Goal: Task Accomplishment & Management: Complete application form

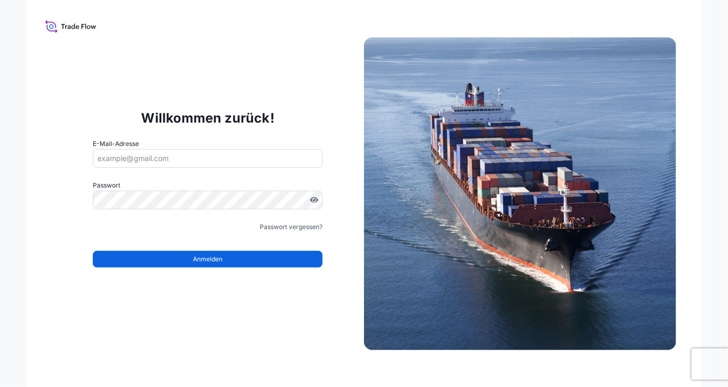
click at [175, 161] on input "E-Mail-Adresse" at bounding box center [208, 158] width 230 height 19
type input "[PERSON_NAME][EMAIL_ADDRESS][DOMAIN_NAME]"
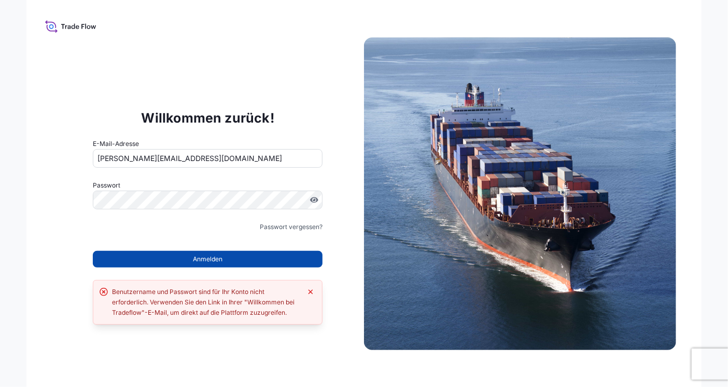
click at [171, 258] on button "Anmelden" at bounding box center [208, 259] width 230 height 17
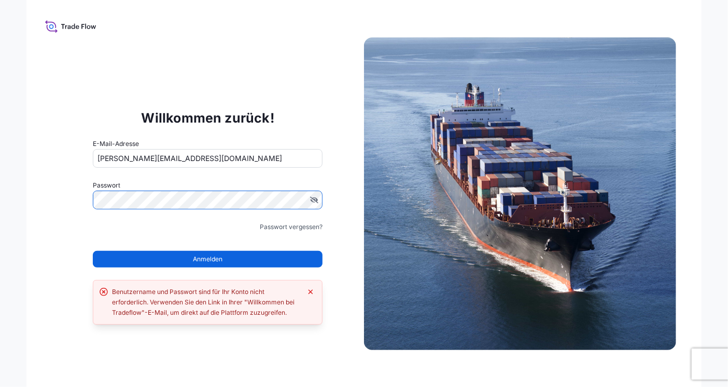
click at [241, 156] on input "[PERSON_NAME][EMAIL_ADDRESS][DOMAIN_NAME]" at bounding box center [208, 158] width 230 height 19
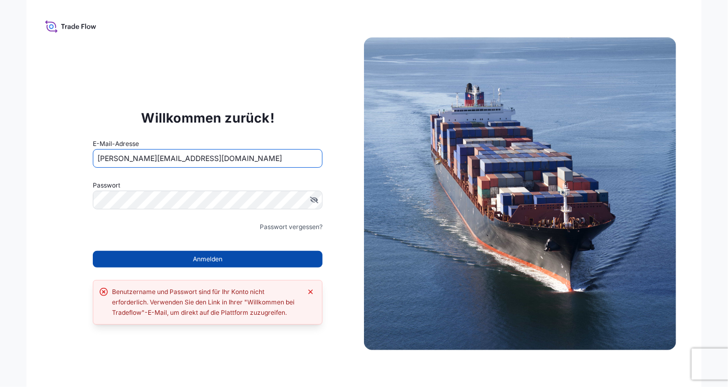
click at [217, 258] on span "Anmelden" at bounding box center [208, 259] width 30 height 10
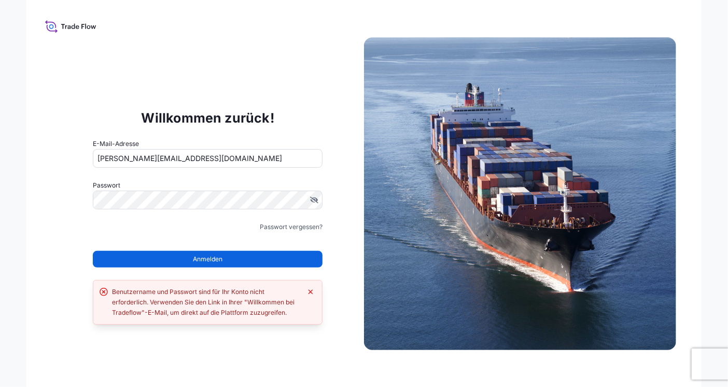
click at [223, 155] on input "[PERSON_NAME][EMAIL_ADDRESS][DOMAIN_NAME]" at bounding box center [208, 158] width 230 height 19
drag, startPoint x: 212, startPoint y: 159, endPoint x: 53, endPoint y: 161, distance: 158.8
click at [53, 161] on div "Willkommen zurück! E-Mail-Adresse stefanie_treffurth@baxter.com Passwort Muss e…" at bounding box center [207, 194] width 313 height 214
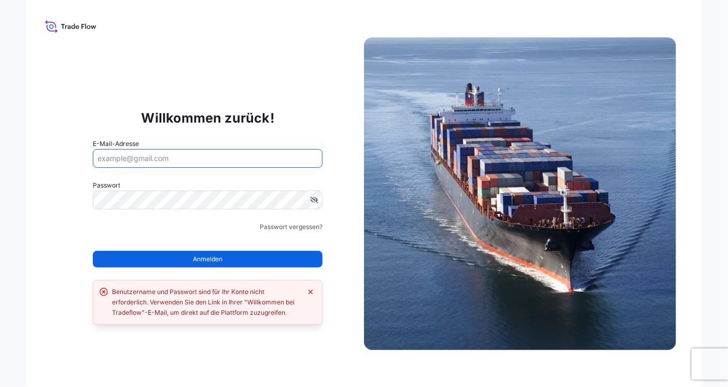
click at [117, 155] on input "E-Mail-Adresse" at bounding box center [208, 158] width 230 height 19
type input "stefanie.treffurth@hillrom.com"
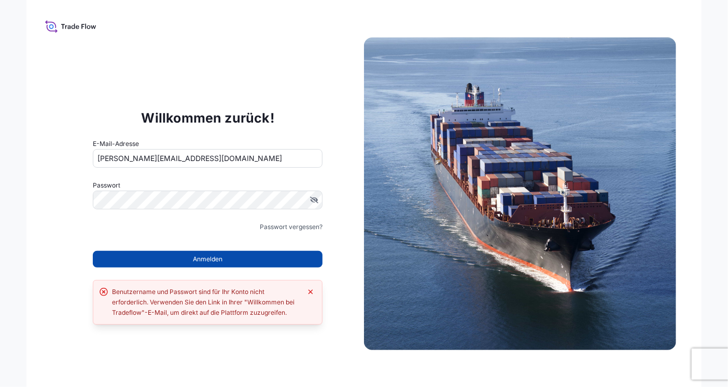
click at [186, 254] on button "Anmelden" at bounding box center [208, 259] width 230 height 17
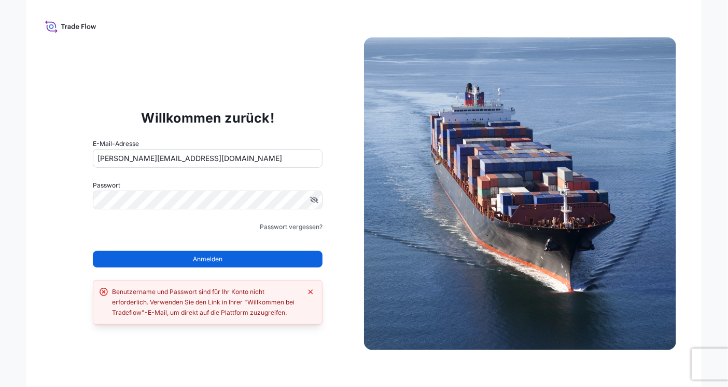
click at [214, 259] on span "Anmelden" at bounding box center [208, 259] width 30 height 10
click at [311, 291] on icon "Fehler beim Verwerfen" at bounding box center [311, 291] width 5 height 5
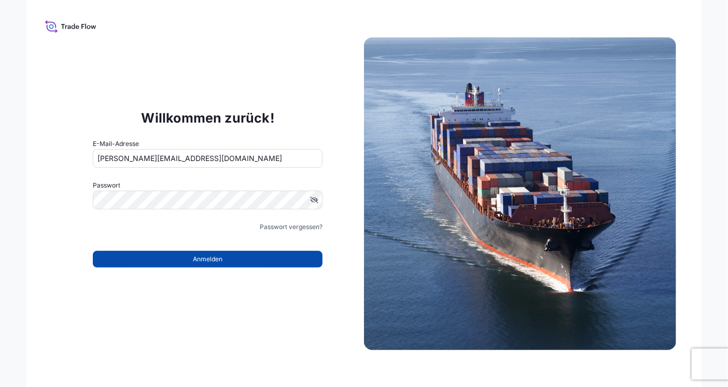
click at [231, 257] on button "Anmelden" at bounding box center [208, 259] width 230 height 17
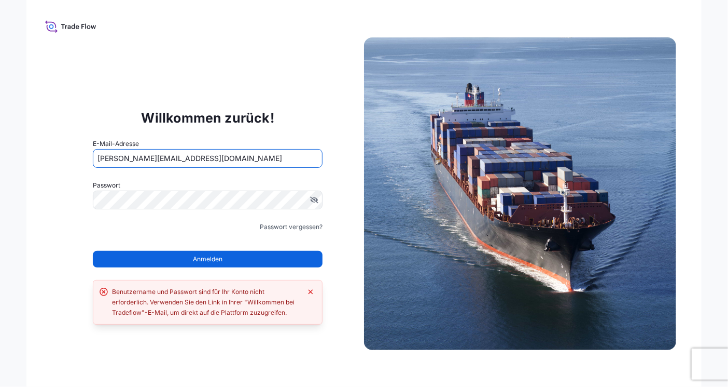
click at [209, 155] on input "stefanie.treffurth@hillrom.com" at bounding box center [208, 158] width 230 height 19
drag, startPoint x: 219, startPoint y: 159, endPoint x: 65, endPoint y: 168, distance: 154.3
click at [65, 168] on div "Willkommen zurück! E-Mail-Adresse stefanie.treffurth@hillrom.com Passwort Muss …" at bounding box center [207, 194] width 313 height 214
click at [127, 154] on input "E-Mail-Adresse" at bounding box center [208, 158] width 230 height 19
click at [157, 158] on input "E-Mail-Adresse" at bounding box center [208, 158] width 230 height 19
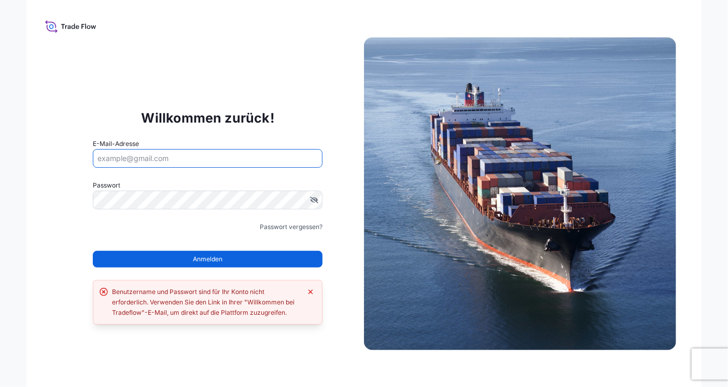
click at [155, 158] on input "E-Mail-Adresse" at bounding box center [208, 158] width 230 height 19
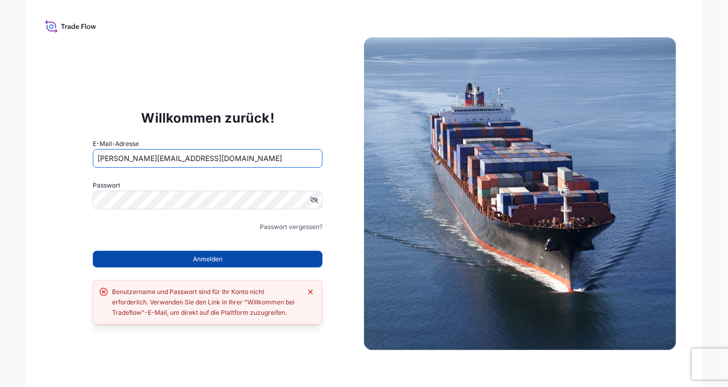
type input "[PERSON_NAME][EMAIL_ADDRESS][DOMAIN_NAME]"
click at [182, 258] on button "Anmelden" at bounding box center [208, 259] width 230 height 17
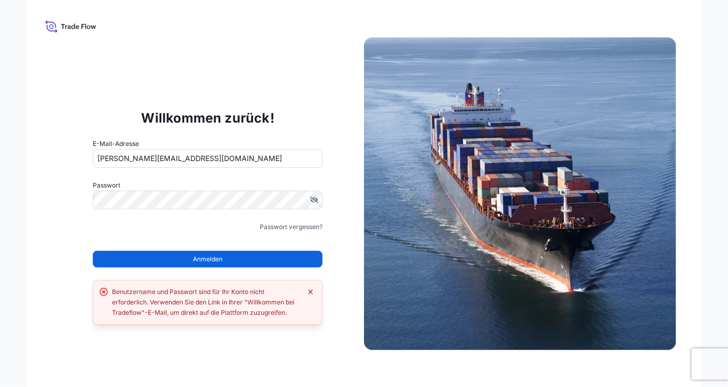
click at [202, 260] on span "Anmelden" at bounding box center [208, 259] width 30 height 10
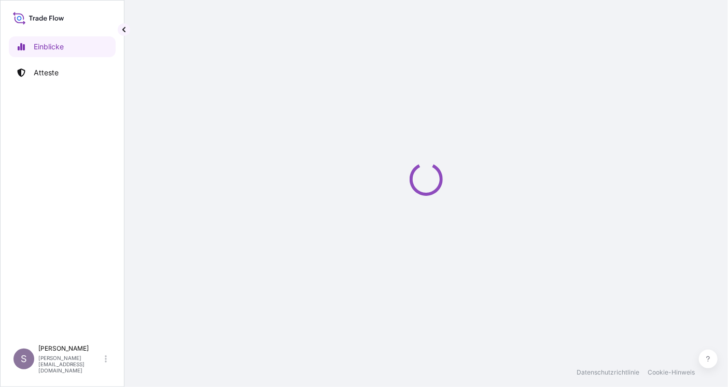
select select "2025"
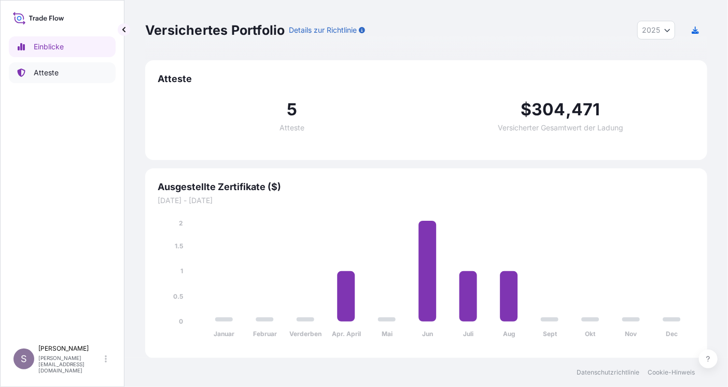
click at [55, 74] on p "Atteste" at bounding box center [46, 72] width 25 height 10
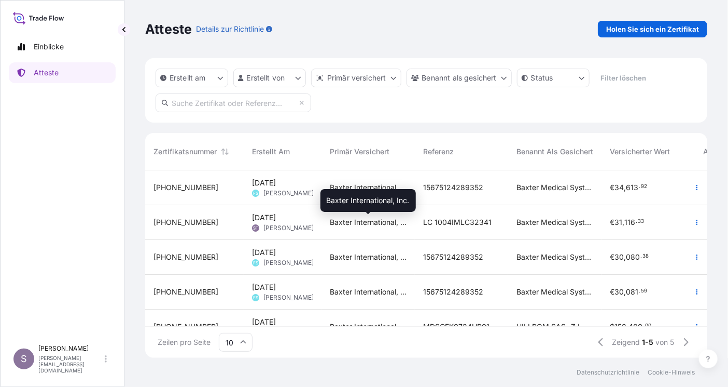
click at [354, 224] on span "Baxter International, Inc." at bounding box center [368, 222] width 77 height 10
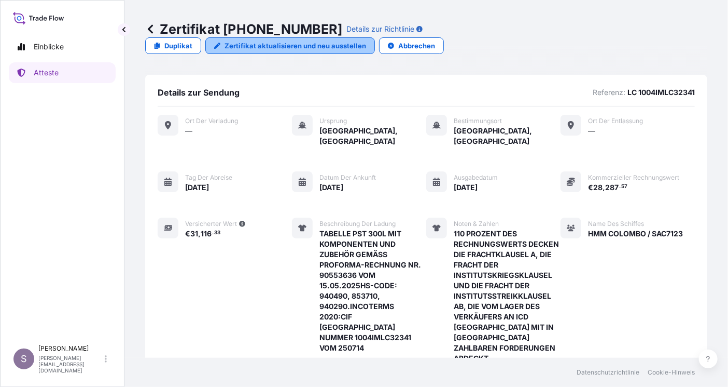
click at [366, 40] on p "Zertifikat aktualisieren und neu ausstellen" at bounding box center [296, 45] width 142 height 10
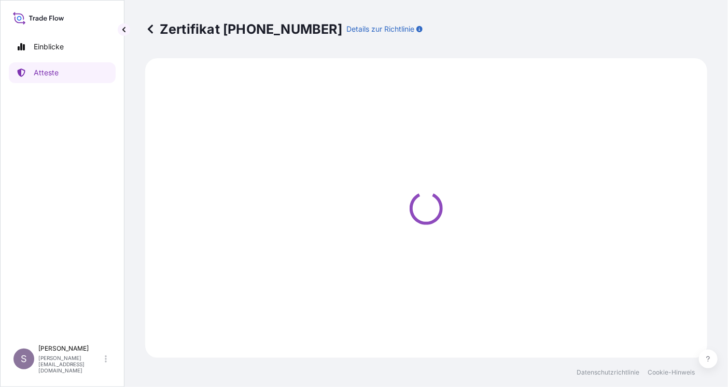
select select "Ocean Vessel"
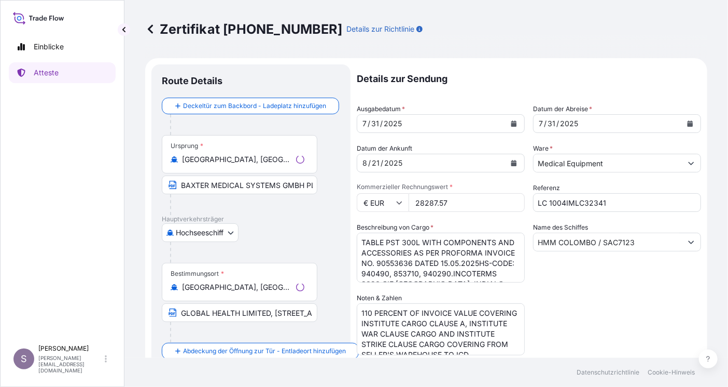
select select "31468"
click at [687, 121] on icon "Kalender" at bounding box center [690, 123] width 6 height 6
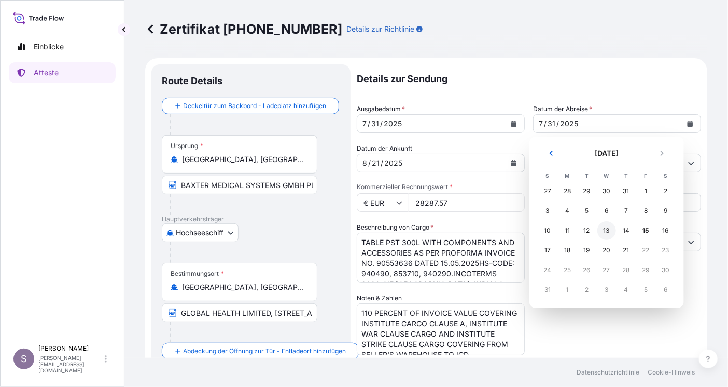
click at [606, 230] on div "13" at bounding box center [607, 230] width 19 height 19
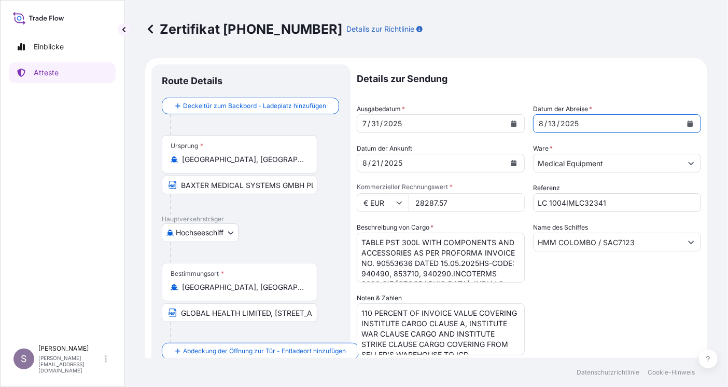
click at [512, 161] on icon "Kalender" at bounding box center [515, 163] width 6 height 6
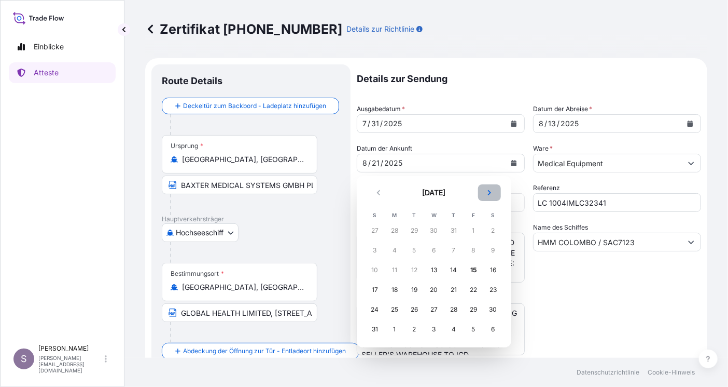
click at [489, 192] on icon "Nächster" at bounding box center [490, 192] width 6 height 6
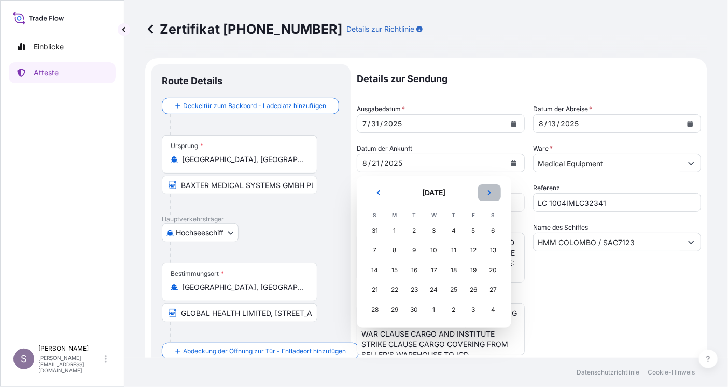
click at [489, 192] on icon "Nächster" at bounding box center [490, 192] width 6 height 6
click at [454, 228] on div "2" at bounding box center [454, 230] width 19 height 19
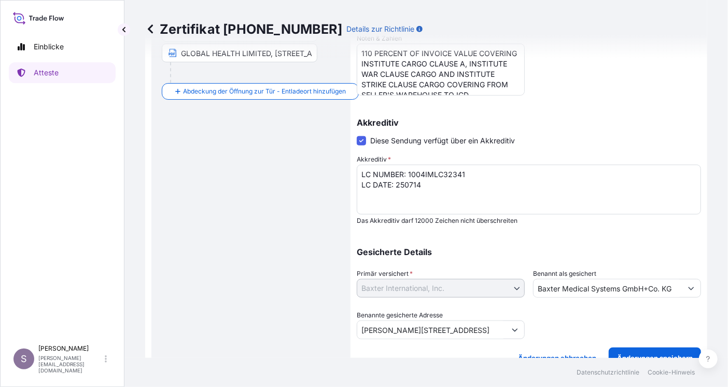
scroll to position [275, 0]
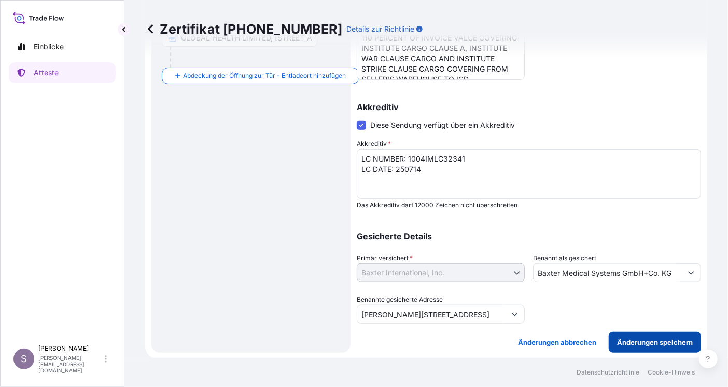
click at [626, 339] on p "Änderungen speichern" at bounding box center [655, 342] width 76 height 10
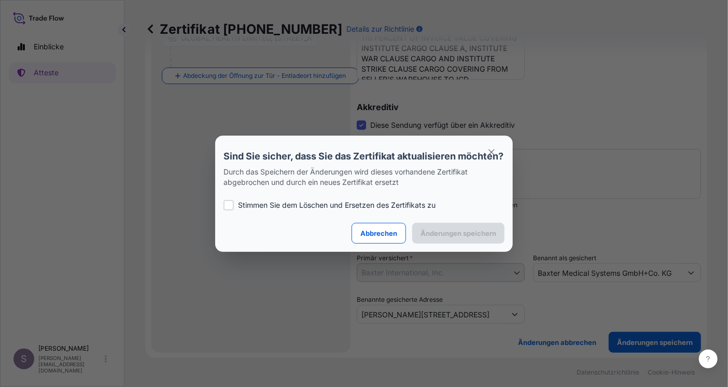
click at [229, 210] on div at bounding box center [229, 205] width 10 height 10
checkbox input "true"
click at [460, 237] on p "Änderungen speichern" at bounding box center [459, 233] width 76 height 10
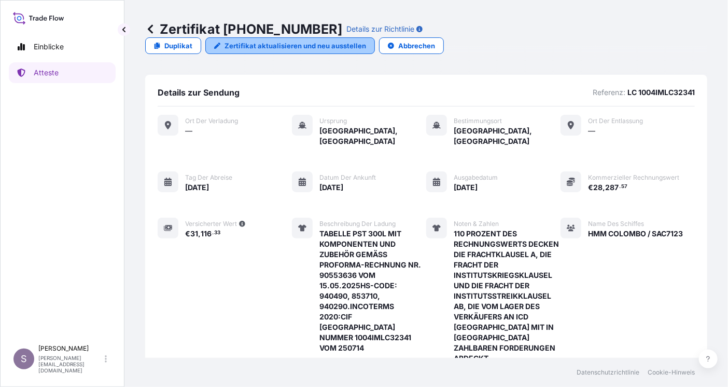
click at [366, 40] on p "Zertifikat aktualisieren und neu ausstellen" at bounding box center [296, 45] width 142 height 10
select select "Ocean Vessel"
select select "31468"
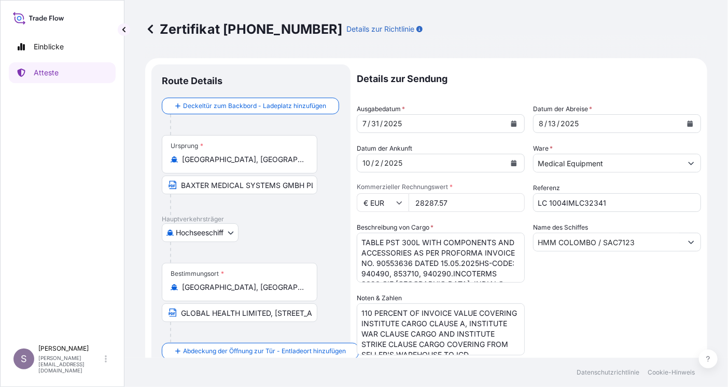
click at [688, 123] on icon "Kalender" at bounding box center [691, 123] width 6 height 6
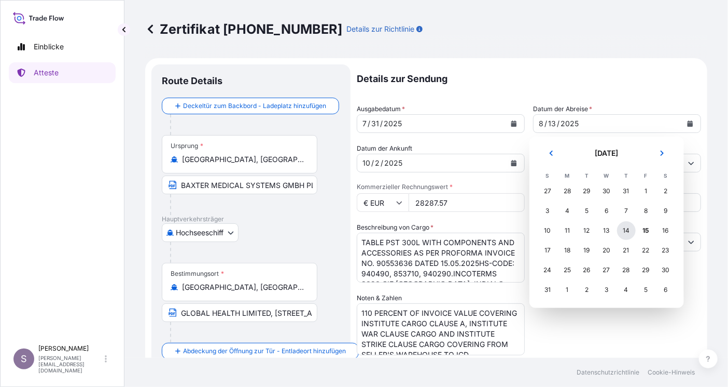
click at [626, 231] on div "14" at bounding box center [626, 230] width 19 height 19
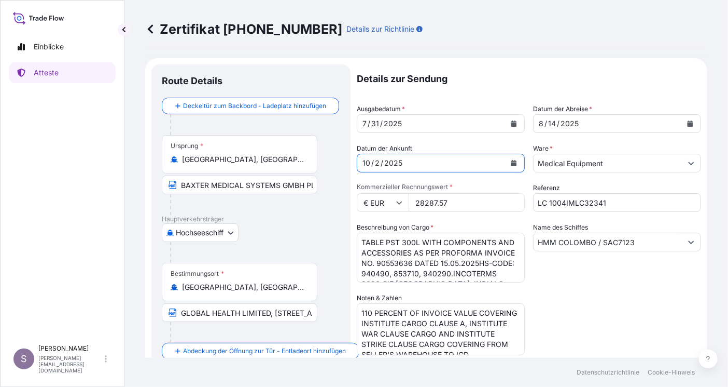
click at [512, 163] on icon "Kalender" at bounding box center [515, 163] width 6 height 6
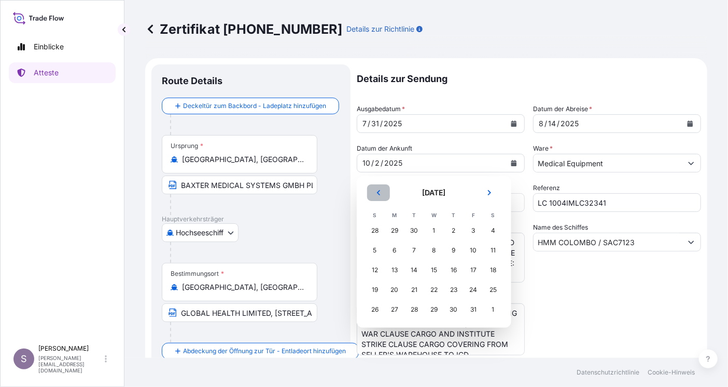
click at [380, 193] on icon "Vorhergehend" at bounding box center [379, 192] width 6 height 6
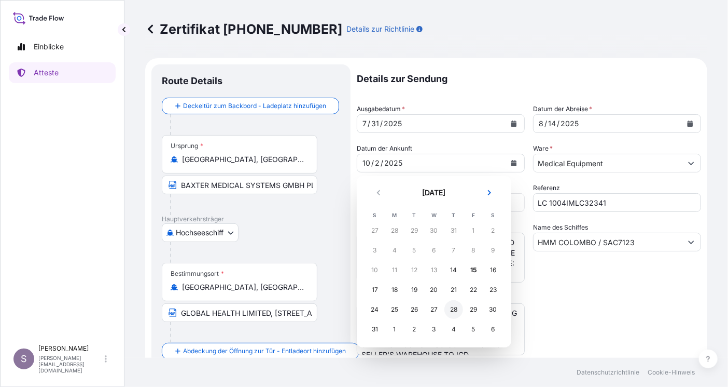
click at [454, 307] on div "28" at bounding box center [454, 309] width 19 height 19
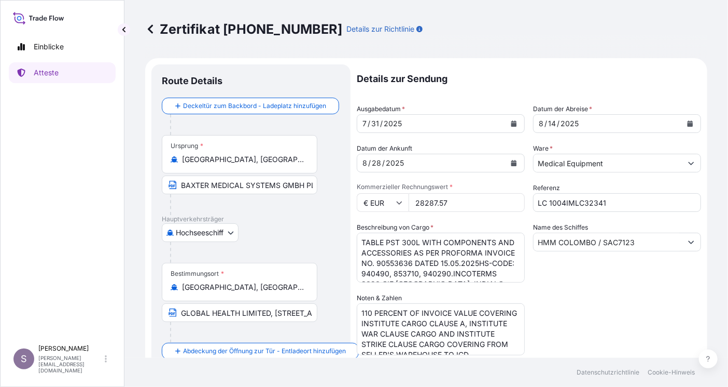
drag, startPoint x: 451, startPoint y: 201, endPoint x: 411, endPoint y: 202, distance: 40.0
click at [411, 202] on input "28287.57" at bounding box center [467, 202] width 116 height 19
type input "14002.43"
click at [475, 161] on div "[DATE]" at bounding box center [431, 163] width 148 height 19
click at [511, 122] on icon "Kalender" at bounding box center [514, 123] width 6 height 6
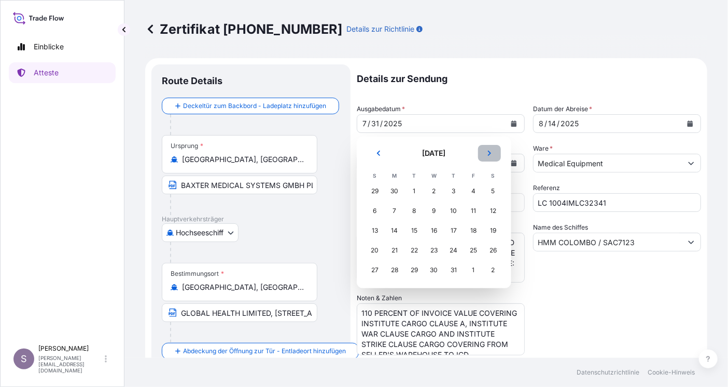
click at [490, 150] on icon "Nächster" at bounding box center [490, 153] width 6 height 6
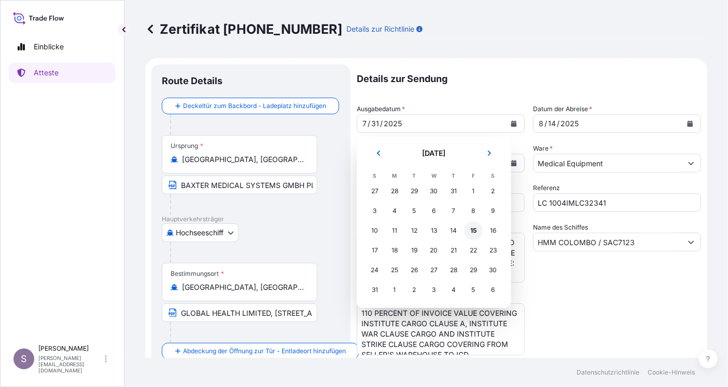
click at [473, 227] on div "15" at bounding box center [473, 230] width 19 height 19
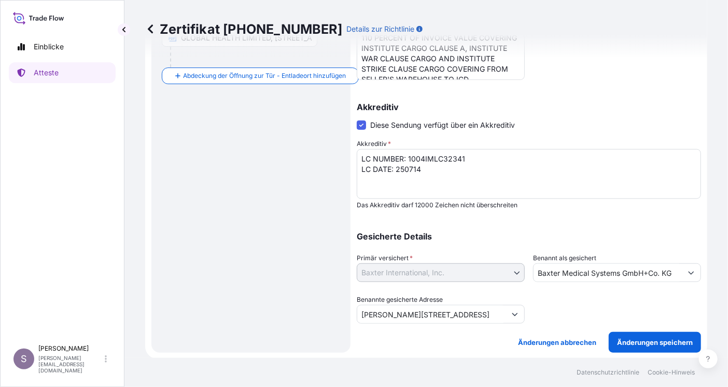
scroll to position [275, 0]
click at [633, 342] on p "Änderungen speichern" at bounding box center [655, 342] width 76 height 10
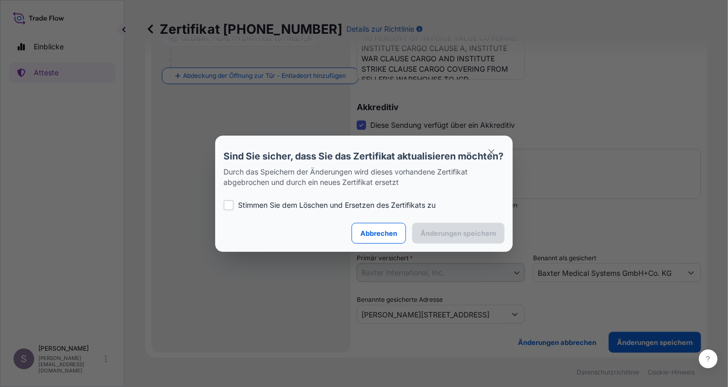
click at [223, 211] on section "Sind Sie sicher, dass Sie das Zertifikat aktualisieren möchten? Durch das Speic…" at bounding box center [364, 193] width 298 height 116
click at [229, 210] on div at bounding box center [229, 205] width 10 height 10
checkbox input "true"
click at [454, 238] on p "Änderungen speichern" at bounding box center [459, 233] width 76 height 10
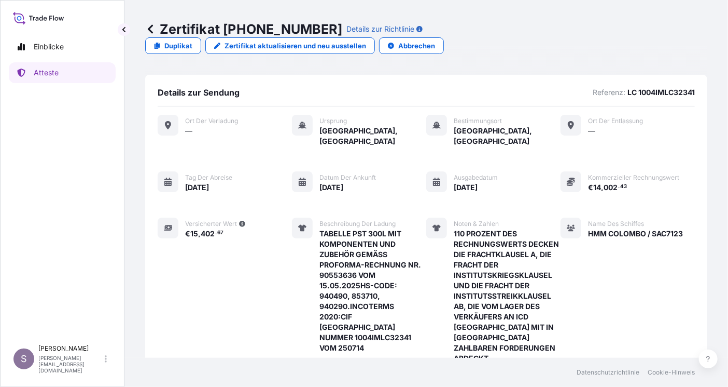
scroll to position [208, 0]
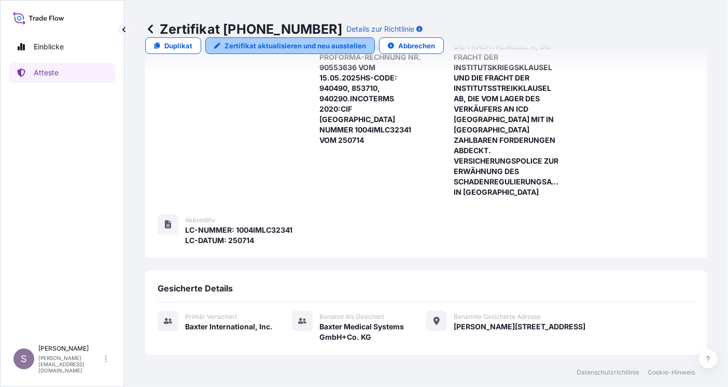
click at [366, 40] on p "Zertifikat aktualisieren und neu ausstellen" at bounding box center [296, 45] width 142 height 10
select select "Ocean Vessel"
select select "31468"
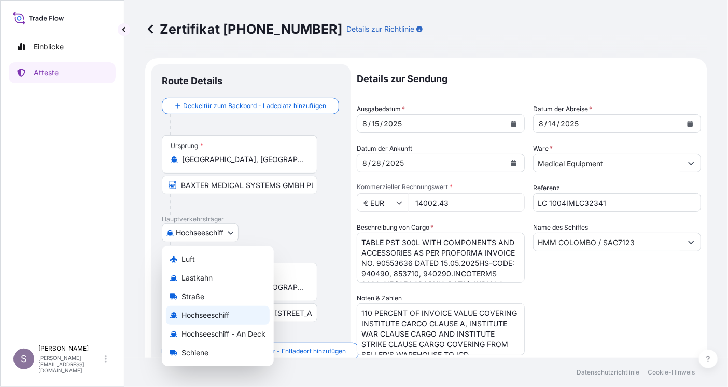
click at [227, 232] on body "Einblicke Atteste S [PERSON_NAME] [EMAIL_ADDRESS][DOMAIN_NAME] Zertifikat [PHON…" at bounding box center [364, 193] width 728 height 387
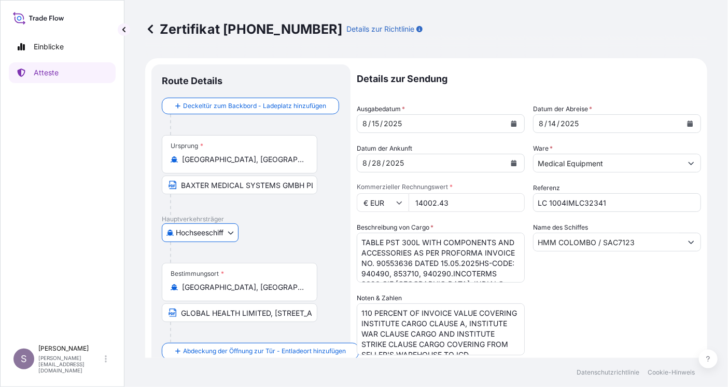
click at [227, 232] on body "Einblicke Atteste S [PERSON_NAME] [EMAIL_ADDRESS][DOMAIN_NAME] Zertifikat [PHON…" at bounding box center [364, 193] width 728 height 387
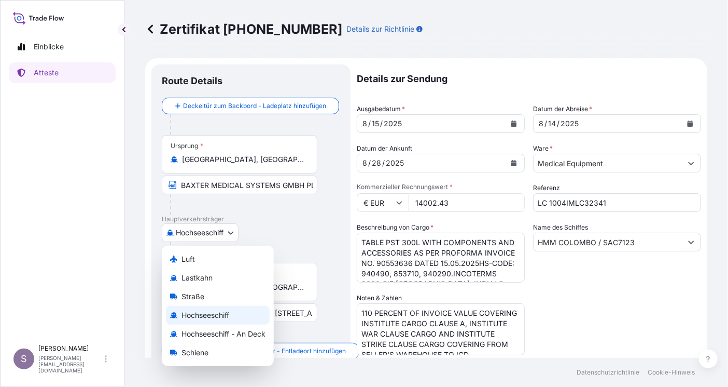
click at [218, 315] on span "Hochseeschiff" at bounding box center [206, 315] width 48 height 10
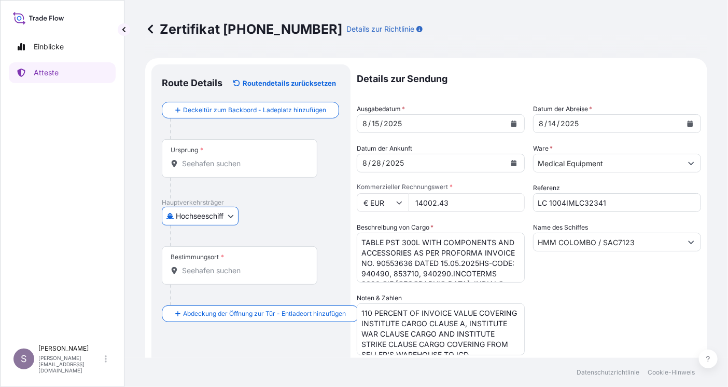
click at [245, 166] on input "Ursprung *" at bounding box center [243, 163] width 122 height 10
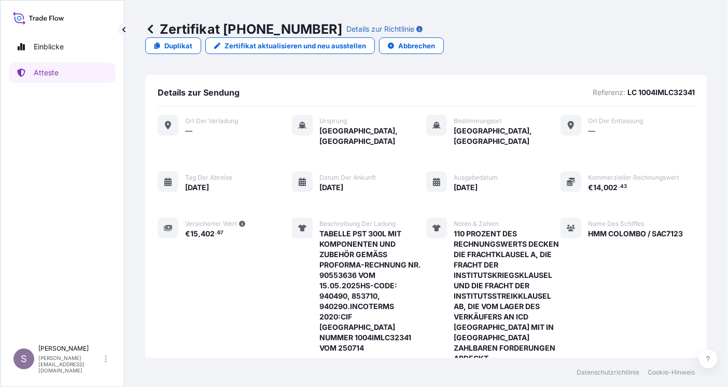
click at [619, 228] on span "HMM COLOMBO / SAC7123" at bounding box center [635, 233] width 95 height 10
drag, startPoint x: 619, startPoint y: 205, endPoint x: 568, endPoint y: 341, distance: 145.1
click at [570, 342] on div "Name des Schiffes HMM COLOMBO / SAC7123" at bounding box center [622, 310] width 122 height 187
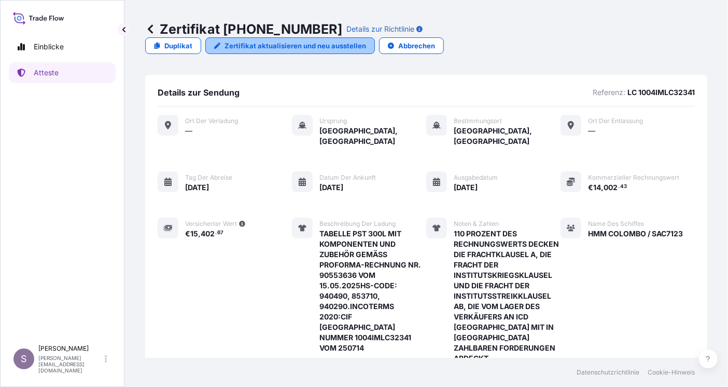
click at [366, 40] on p "Zertifikat aktualisieren und neu ausstellen" at bounding box center [296, 45] width 142 height 10
select select "Ocean Vessel"
select select "31468"
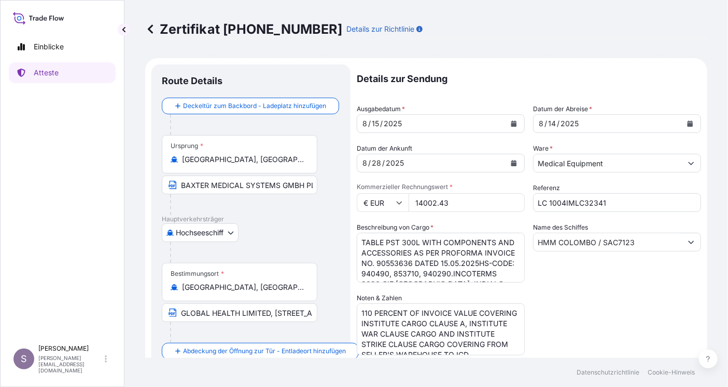
click at [490, 90] on p "Details zur Sendung" at bounding box center [529, 78] width 344 height 29
drag, startPoint x: 632, startPoint y: 240, endPoint x: 551, endPoint y: 239, distance: 81.5
click at [528, 240] on div "Details zur Sendung Ausgabedatum * [DATE] Datum der Abreise * [DATE] Datum der …" at bounding box center [529, 331] width 344 height 534
paste input "GSL MAMITSA / 001W"
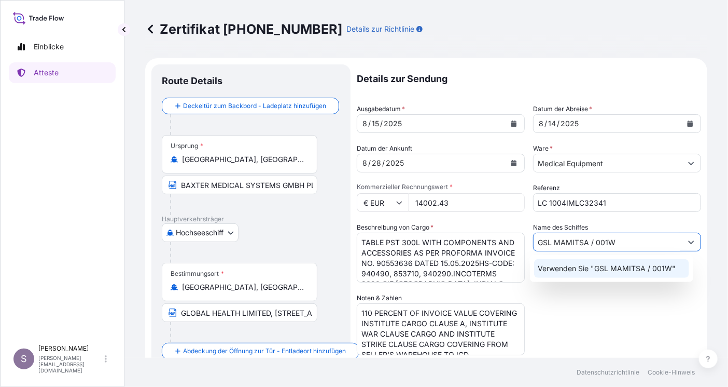
click at [618, 268] on p "Verwenden Sie "GSL MAMITSA / 001W"" at bounding box center [608, 268] width 138 height 10
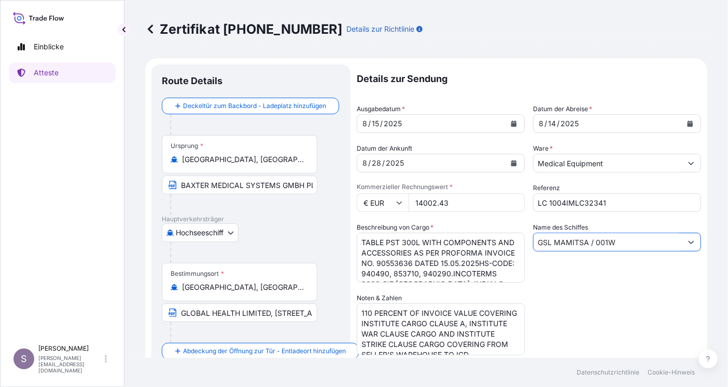
type input "GSL MAMITSA / 001W"
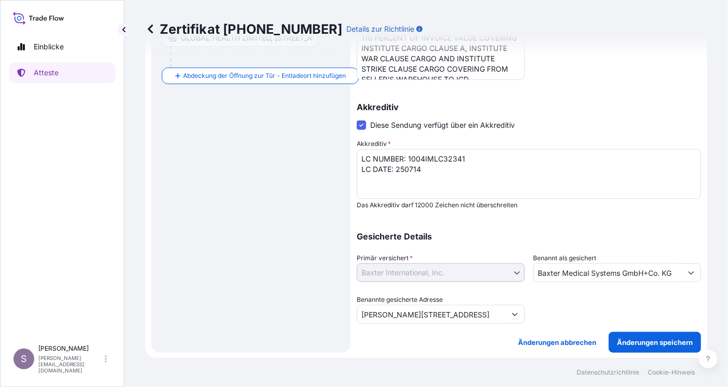
scroll to position [275, 0]
click at [645, 341] on p "Änderungen speichern" at bounding box center [655, 342] width 76 height 10
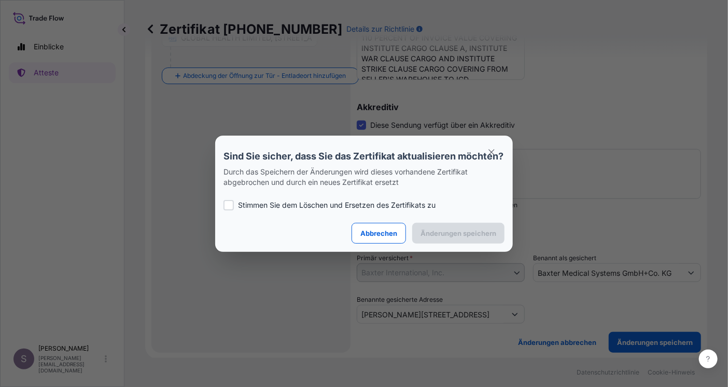
click at [228, 209] on div at bounding box center [229, 205] width 10 height 10
checkbox input "true"
click at [467, 238] on p "Änderungen speichern" at bounding box center [459, 233] width 76 height 10
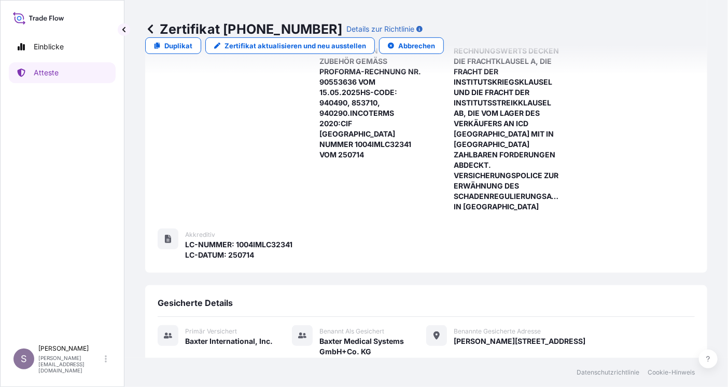
scroll to position [274, 0]
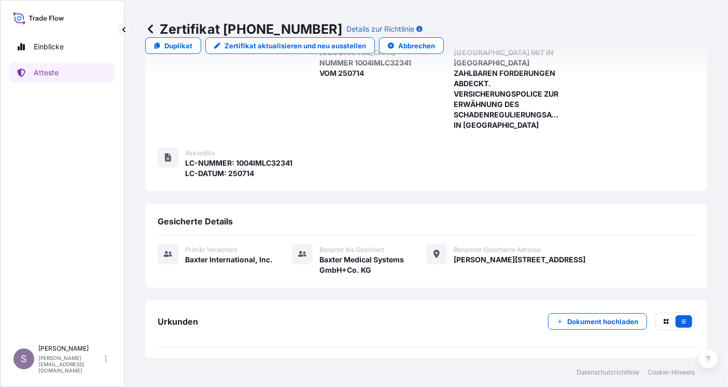
click at [199, 366] on span "Zertifikat" at bounding box center [201, 371] width 33 height 10
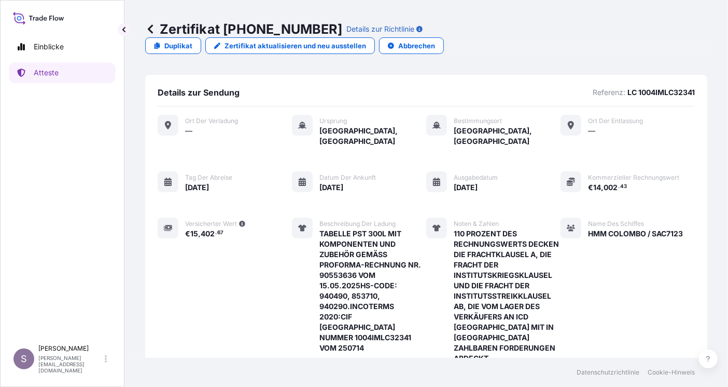
scroll to position [156, 0]
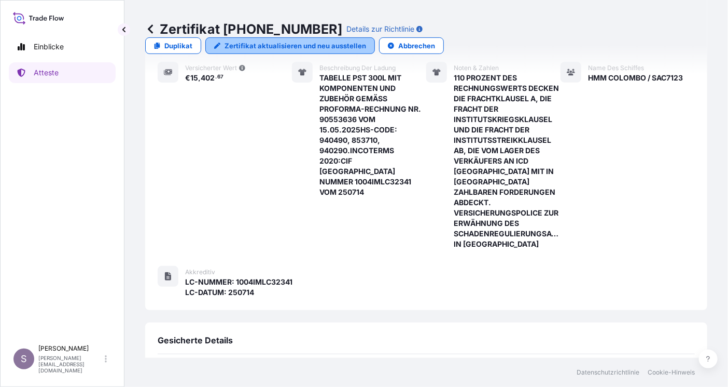
click at [366, 40] on p "Zertifikat aktualisieren und neu ausstellen" at bounding box center [296, 45] width 142 height 10
select select "Ocean Vessel"
select select "31468"
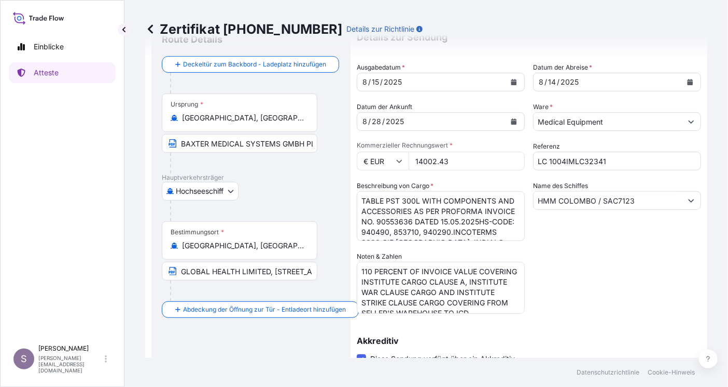
scroll to position [104, 0]
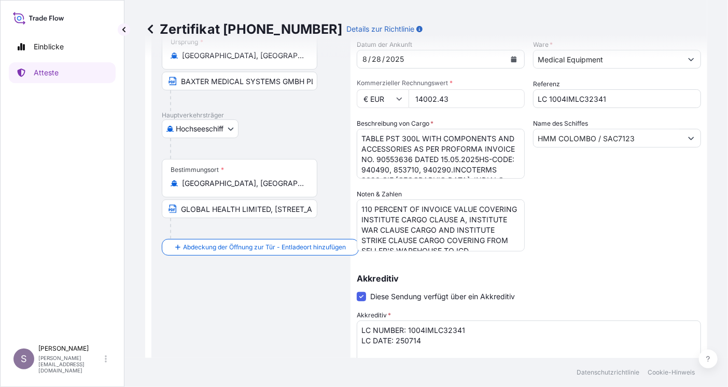
click at [272, 82] on input "BAXTER MEDICAL SYSTEMS GMBH PLUS [DOMAIN_NAME], [PERSON_NAME][STREET_ADDRESS]" at bounding box center [240, 81] width 156 height 19
drag, startPoint x: 182, startPoint y: 78, endPoint x: 342, endPoint y: 77, distance: 159.8
click at [342, 77] on div "Route Details Deckeltür zum Backbord - Ladeplatz hinzufügen Place of loading Ro…" at bounding box center [250, 242] width 199 height 563
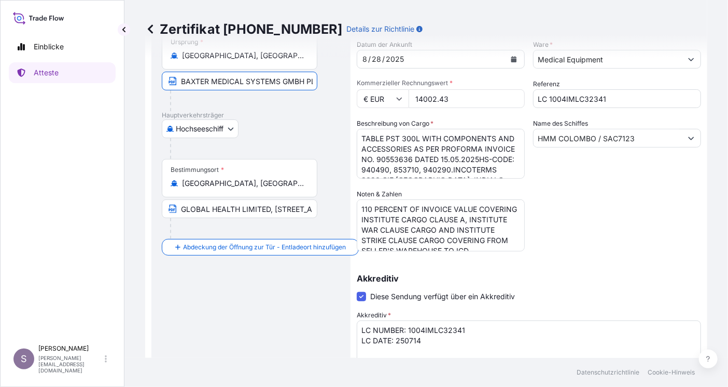
paste input "([GEOGRAPHIC_DATA])CO.,LTDBUUINDING [STREET_ADDRESS]"
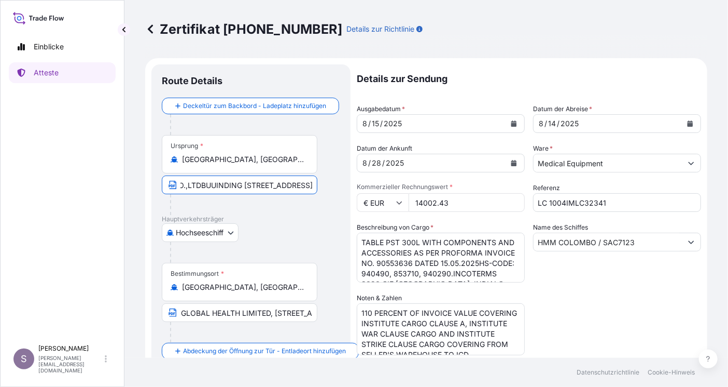
scroll to position [275, 0]
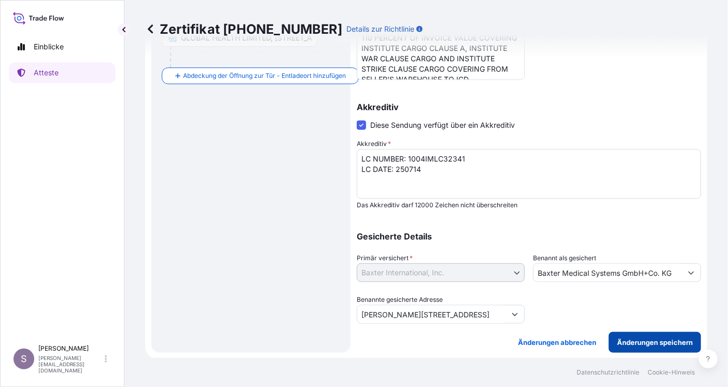
type input "BAXTER MEDICAL SYSTEMS ([GEOGRAPHIC_DATA])CO.,LTDBUUINDING [STREET_ADDRESS]"
click at [639, 339] on p "Änderungen speichern" at bounding box center [655, 342] width 76 height 10
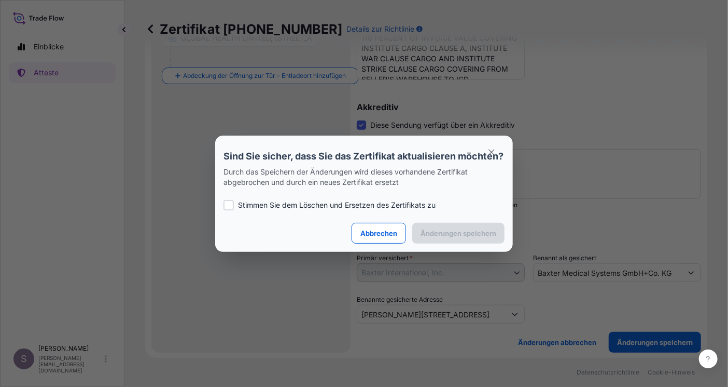
scroll to position [0, 0]
click at [228, 210] on div at bounding box center [229, 205] width 10 height 10
checkbox input "true"
click at [448, 238] on p "Änderungen speichern" at bounding box center [459, 233] width 76 height 10
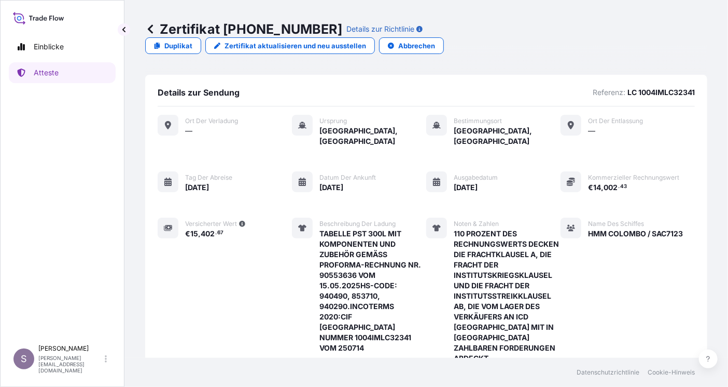
scroll to position [274, 0]
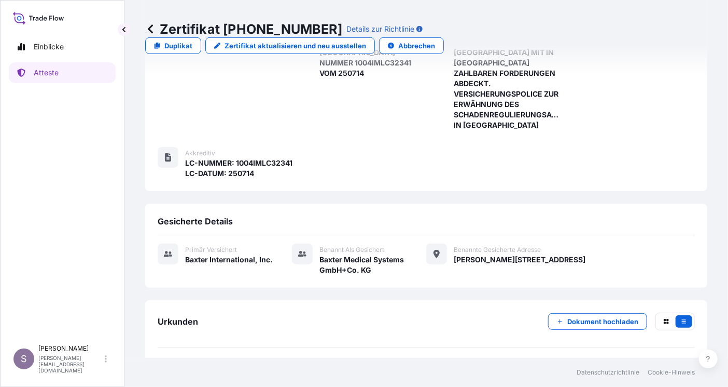
click at [208, 366] on span "Zertifikat" at bounding box center [201, 371] width 33 height 10
click at [586, 316] on p "Dokument hochladen" at bounding box center [603, 321] width 71 height 10
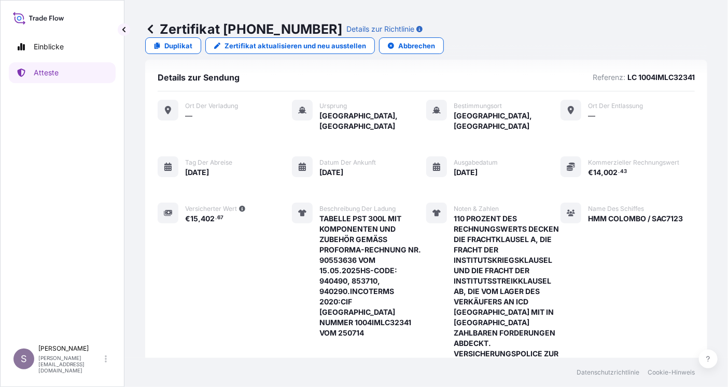
scroll to position [0, 0]
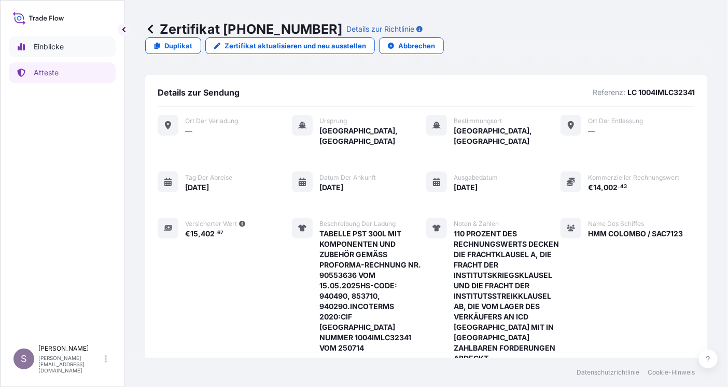
click at [54, 48] on p "Einblicke" at bounding box center [49, 47] width 30 height 10
select select "2025"
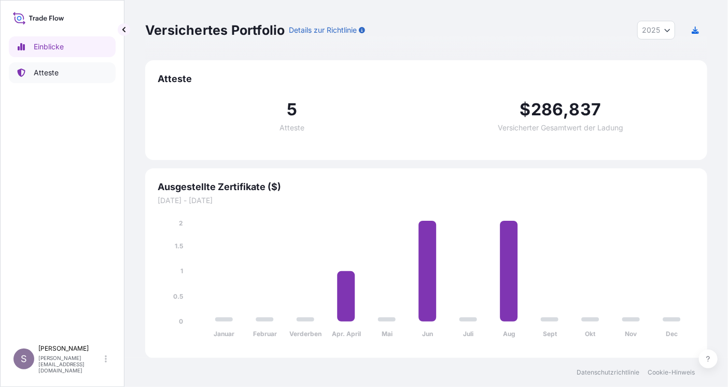
click at [48, 70] on p "Atteste" at bounding box center [46, 72] width 25 height 10
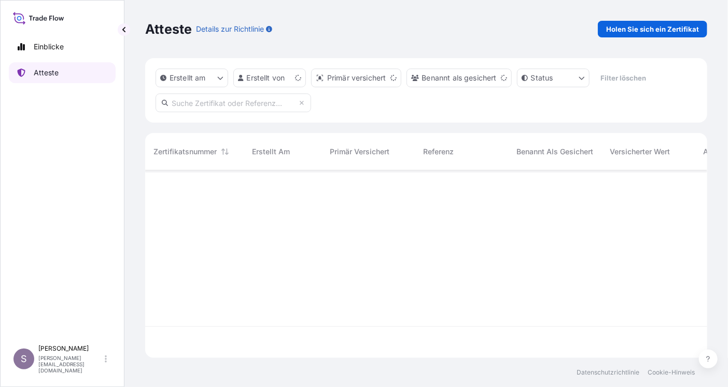
scroll to position [186, 555]
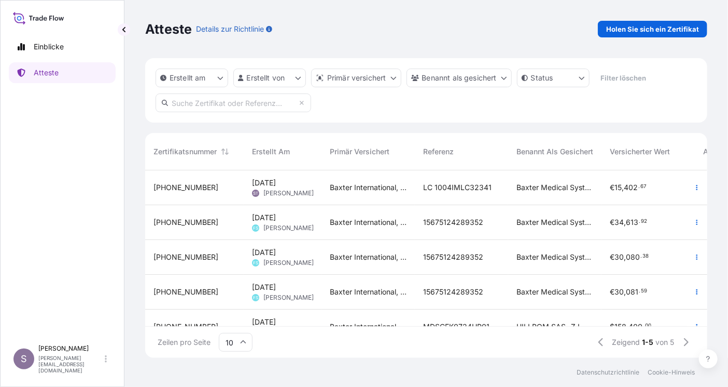
click at [497, 188] on div "LC 1004IMLC32341" at bounding box center [461, 187] width 77 height 10
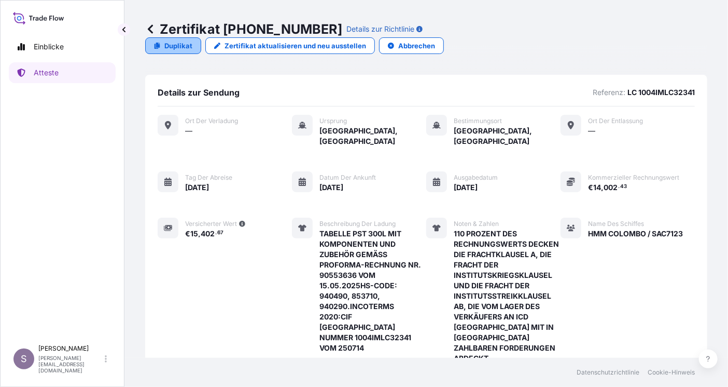
click at [192, 40] on p "Duplikat" at bounding box center [178, 45] width 28 height 10
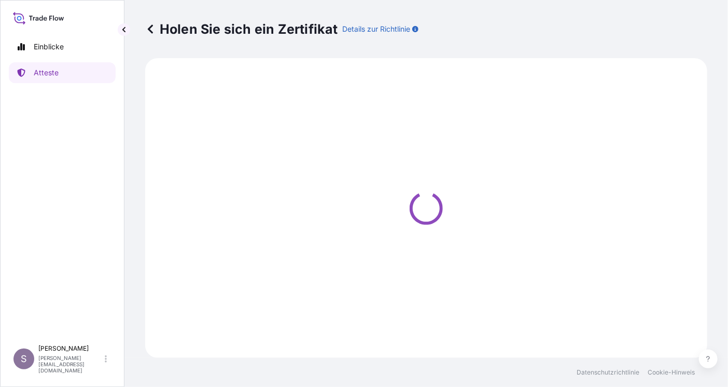
select select "Ocean Vessel"
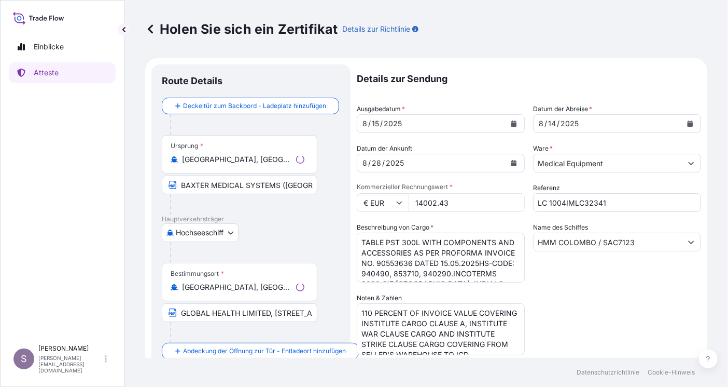
select select "31468"
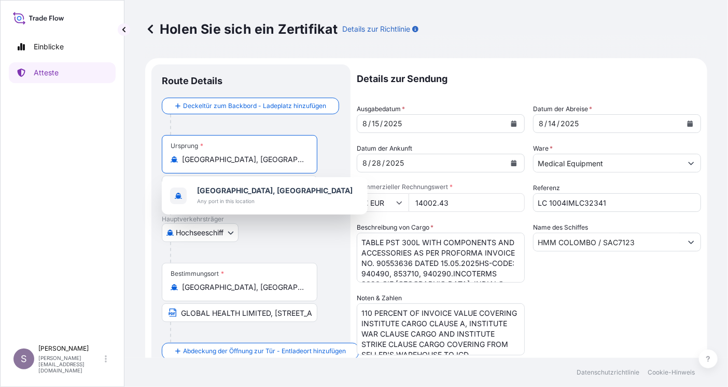
click at [246, 159] on input "[GEOGRAPHIC_DATA], [GEOGRAPHIC_DATA]" at bounding box center [243, 159] width 122 height 10
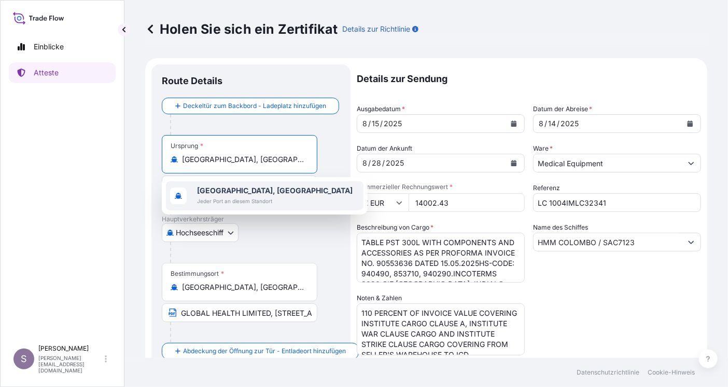
click at [688, 123] on icon "Kalender" at bounding box center [691, 123] width 6 height 6
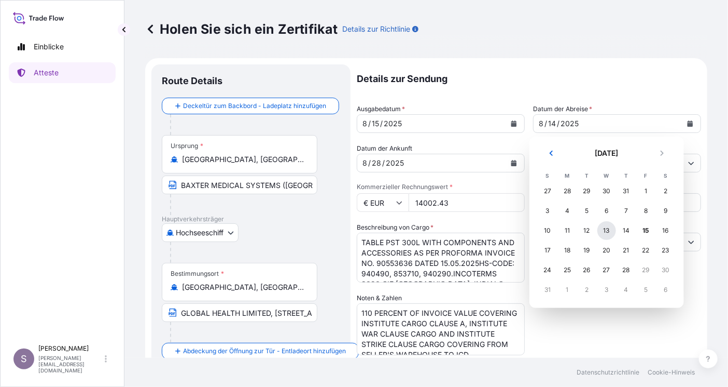
click at [607, 230] on div "13" at bounding box center [607, 230] width 19 height 19
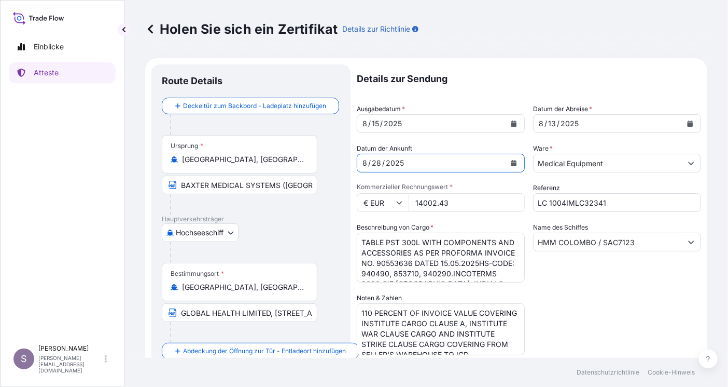
click at [511, 160] on icon "Kalender" at bounding box center [514, 163] width 6 height 6
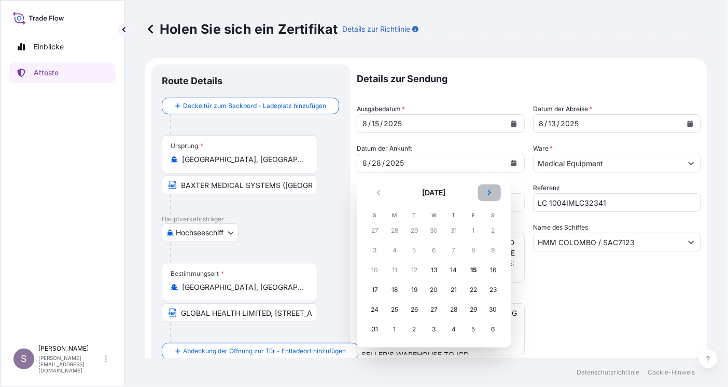
click at [489, 191] on icon "Nächster" at bounding box center [489, 192] width 3 height 5
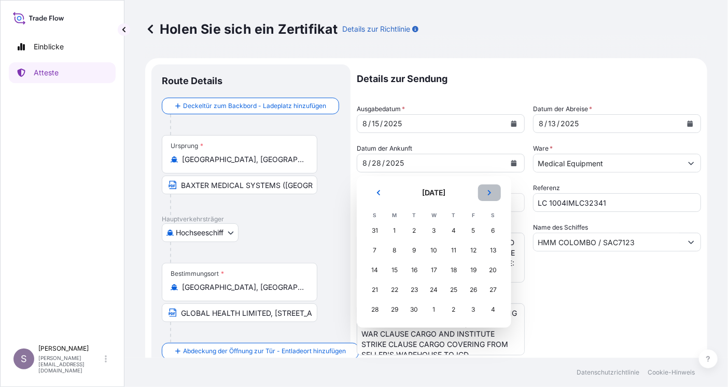
click at [489, 191] on icon "Nächster" at bounding box center [489, 192] width 3 height 5
click at [452, 227] on div "2" at bounding box center [454, 230] width 19 height 19
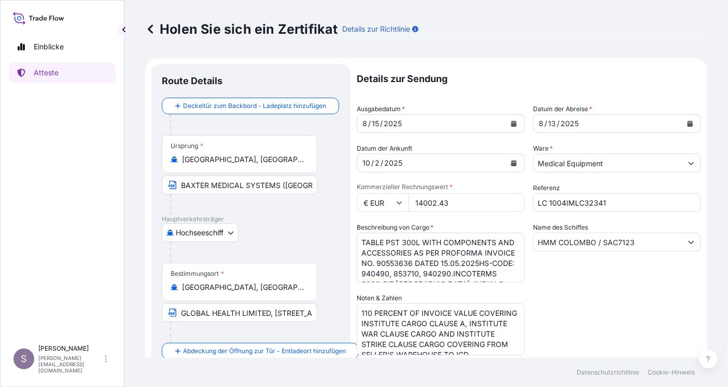
drag, startPoint x: 458, startPoint y: 202, endPoint x: 411, endPoint y: 201, distance: 46.2
click at [411, 201] on input "14002.43" at bounding box center [467, 202] width 116 height 19
type input "28287.57"
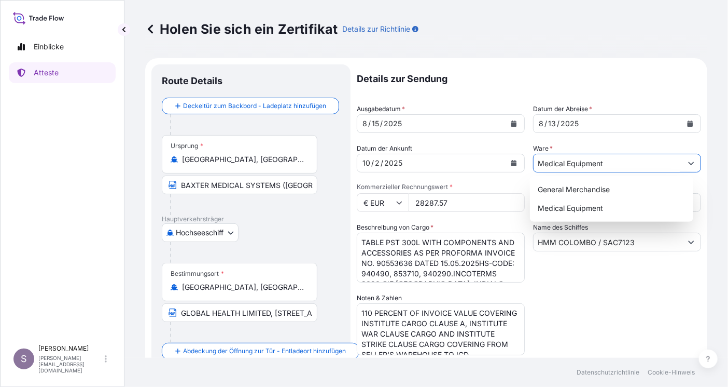
click at [608, 156] on input "Medical Equipment" at bounding box center [608, 163] width 148 height 19
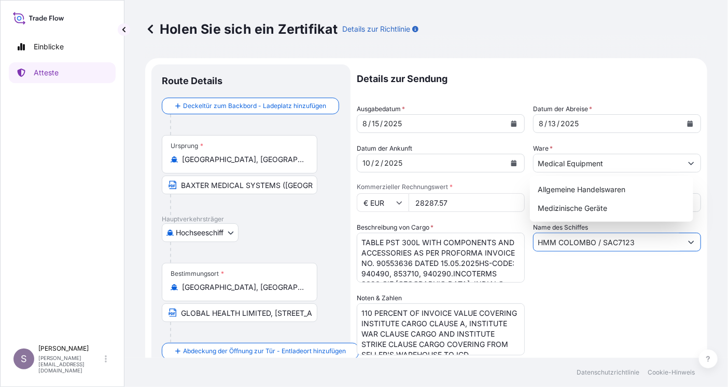
click at [632, 240] on input "HMM COLOMBO / SAC7123" at bounding box center [608, 241] width 148 height 19
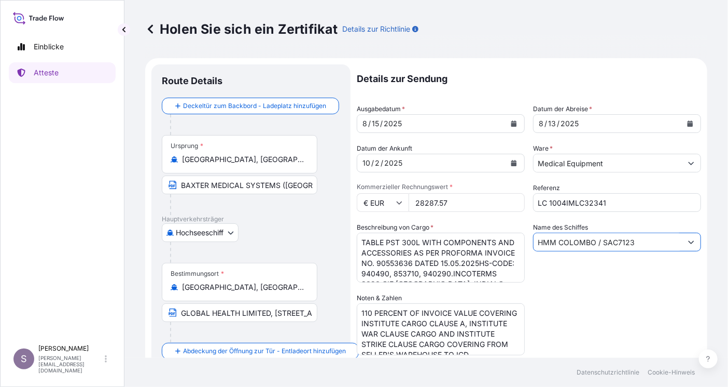
click at [231, 159] on input "[GEOGRAPHIC_DATA], [GEOGRAPHIC_DATA]" at bounding box center [243, 159] width 122 height 10
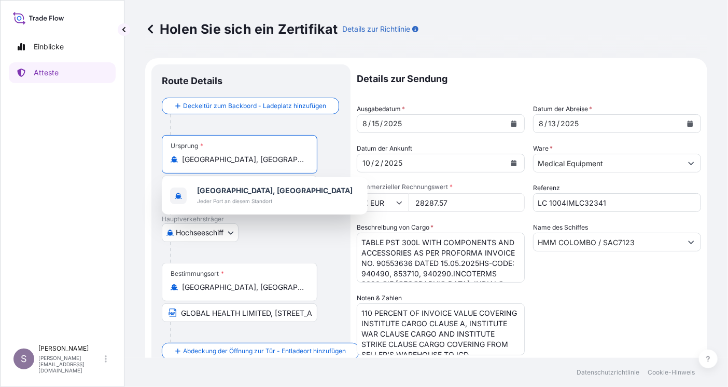
drag, startPoint x: 241, startPoint y: 159, endPoint x: 187, endPoint y: 157, distance: 54.5
click at [187, 157] on input "[GEOGRAPHIC_DATA], [GEOGRAPHIC_DATA]" at bounding box center [243, 159] width 122 height 10
click at [234, 159] on input "[GEOGRAPHIC_DATA], [GEOGRAPHIC_DATA]" at bounding box center [243, 159] width 122 height 10
drag, startPoint x: 243, startPoint y: 158, endPoint x: 181, endPoint y: 156, distance: 62.3
click at [181, 156] on div "[GEOGRAPHIC_DATA], [GEOGRAPHIC_DATA]" at bounding box center [240, 159] width 138 height 10
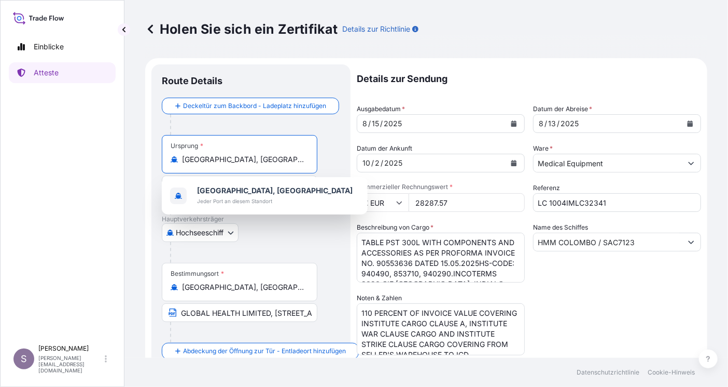
paste input "[GEOGRAPHIC_DATA], [GEOGRAPHIC_DATA]"
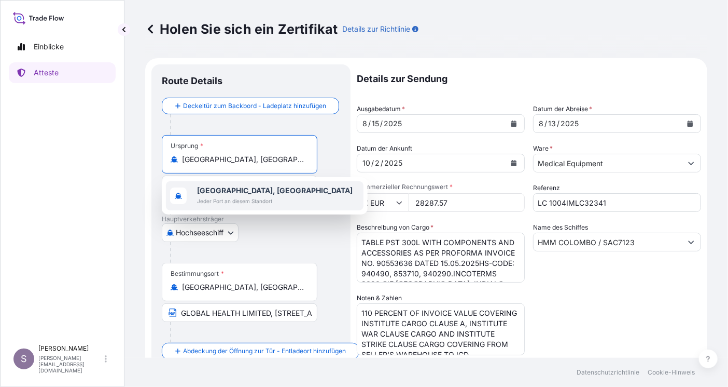
click at [241, 190] on b "[GEOGRAPHIC_DATA], [GEOGRAPHIC_DATA]" at bounding box center [275, 190] width 156 height 9
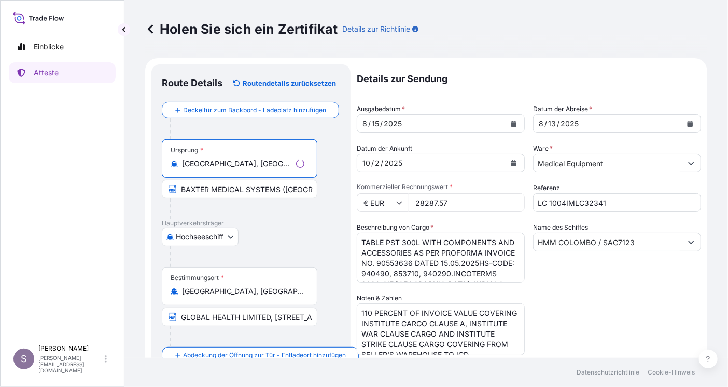
type input "[GEOGRAPHIC_DATA], [GEOGRAPHIC_DATA]"
click at [292, 186] on input "BAXTER MEDICAL SYSTEMS ([GEOGRAPHIC_DATA])CO.,LTDBUUINDING [STREET_ADDRESS]" at bounding box center [240, 189] width 156 height 19
drag, startPoint x: 280, startPoint y: 187, endPoint x: 333, endPoint y: 186, distance: 52.9
click at [333, 186] on div "Ursprung * [GEOGRAPHIC_DATA], [GEOGRAPHIC_DATA] BAXTER MEDICAL SYSTEMS ([GEOGRA…" at bounding box center [251, 179] width 178 height 80
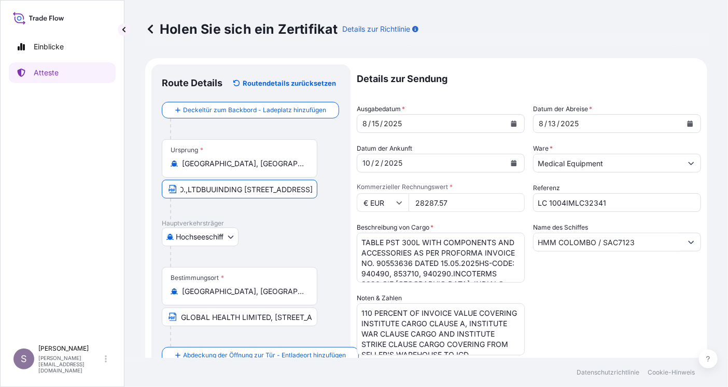
paste input "[GEOGRAPHIC_DATA], [GEOGRAPHIC_DATA]"
type input "BAXTER MEDICAL SYSTEMSHAMBURG, [GEOGRAPHIC_DATA]"
drag, startPoint x: 311, startPoint y: 186, endPoint x: 287, endPoint y: 199, distance: 26.5
click at [122, 189] on div "Einblicke Atteste S [PERSON_NAME] [EMAIL_ADDRESS][DOMAIN_NAME] Holen Sie sich e…" at bounding box center [364, 193] width 728 height 387
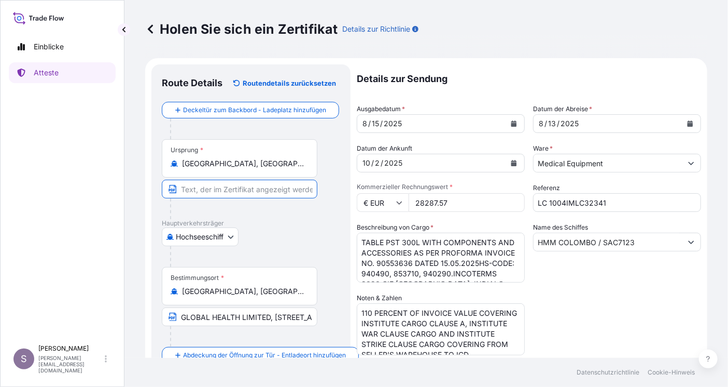
paste input "[GEOGRAPHIC_DATA], [GEOGRAPHIC_DATA]"
type input "[GEOGRAPHIC_DATA], [GEOGRAPHIC_DATA]"
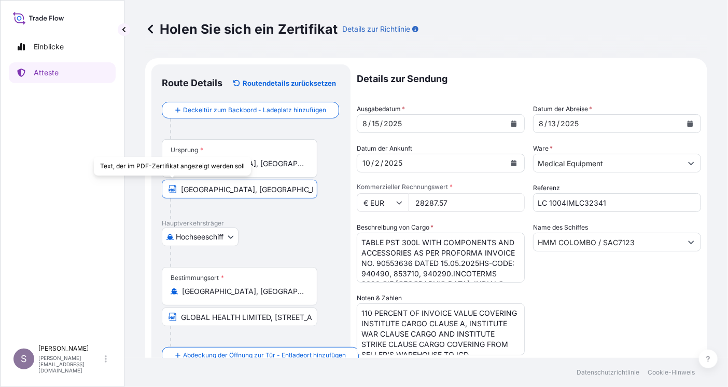
drag, startPoint x: 273, startPoint y: 187, endPoint x: 171, endPoint y: 184, distance: 102.3
click at [171, 184] on span "[GEOGRAPHIC_DATA], [GEOGRAPHIC_DATA]" at bounding box center [240, 189] width 156 height 19
paste input "[GEOGRAPHIC_DATA], [GEOGRAPHIC_DATA]"
type input "H"
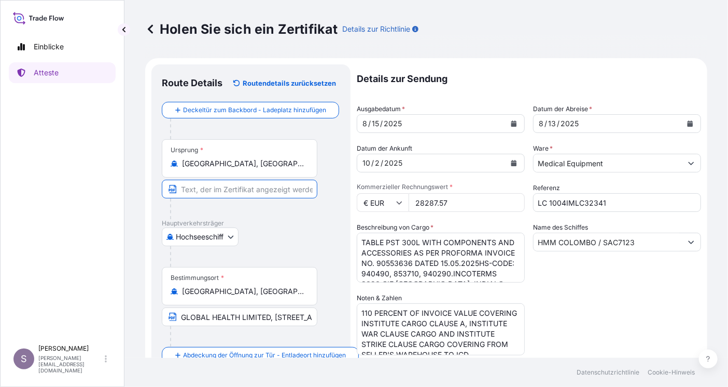
click at [193, 188] on input "Text, der auf dem Zertifikat erscheinen soll" at bounding box center [240, 189] width 156 height 19
paste input "[GEOGRAPHIC_DATA], [GEOGRAPHIC_DATA]"
type input "H"
paste input "BAXTER MEDICAL SYSTEMS GMBH + CO. KGCARL-ZEISS-STR. 7-907318 SAALFELDGERMANY"
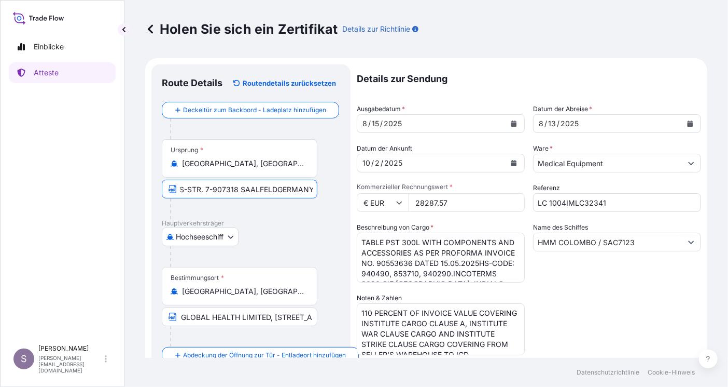
click at [276, 186] on input "BAXTER MEDICAL SYSTEMS GMBH + CO. KGCARL-ZEISS-STR. 7-907318 SAALFELDGERMANY" at bounding box center [240, 189] width 156 height 19
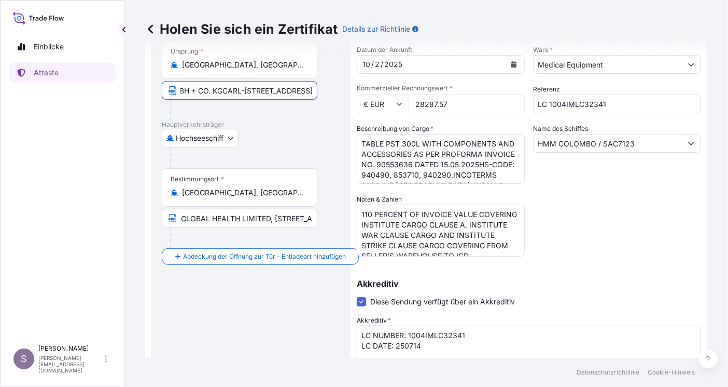
scroll to position [104, 0]
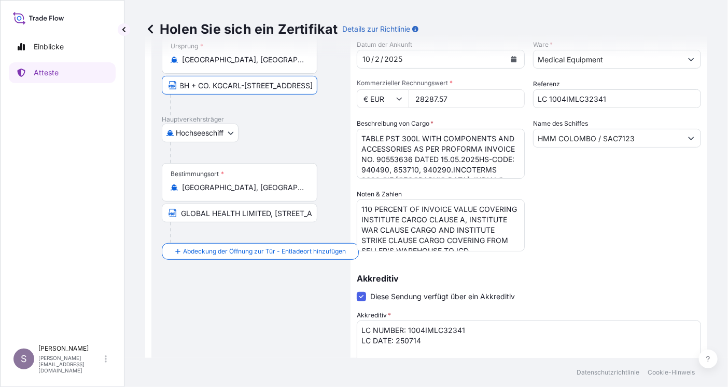
type input "BAXTER MEDICAL SYSTEMS GMBH + CO. KGCARL-[STREET_ADDRESS]"
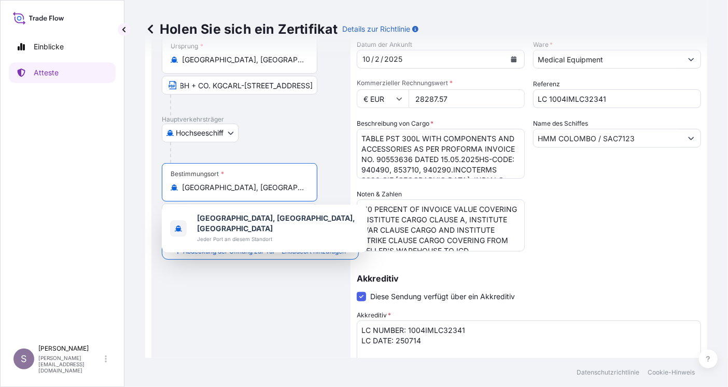
click at [295, 185] on input "[GEOGRAPHIC_DATA], [GEOGRAPHIC_DATA], [GEOGRAPHIC_DATA]" at bounding box center [243, 187] width 122 height 10
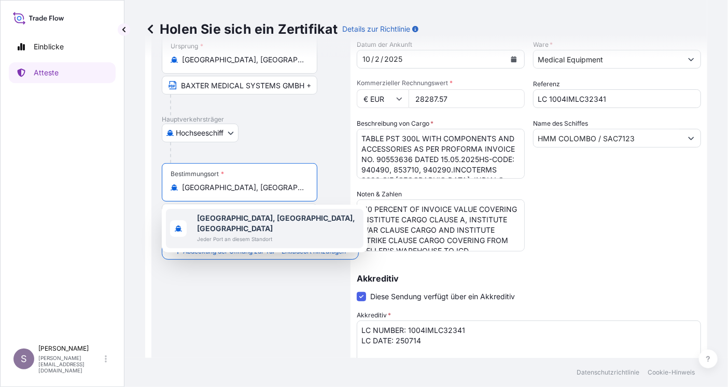
click at [292, 217] on b "[GEOGRAPHIC_DATA], [GEOGRAPHIC_DATA], [GEOGRAPHIC_DATA]" at bounding box center [276, 222] width 158 height 19
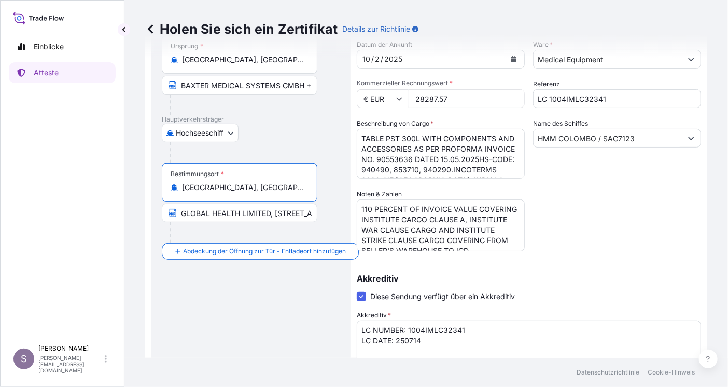
click at [285, 211] on input "GLOBAL HEALTH LIMITED, [STREET_ADDRESS]" at bounding box center [240, 212] width 156 height 19
drag, startPoint x: 178, startPoint y: 212, endPoint x: 326, endPoint y: 208, distance: 147.9
click at [326, 208] on div "Bestimmungsort * [GEOGRAPHIC_DATA], [GEOGRAPHIC_DATA], [GEOGRAPHIC_DATA] GLOBAL…" at bounding box center [251, 203] width 178 height 80
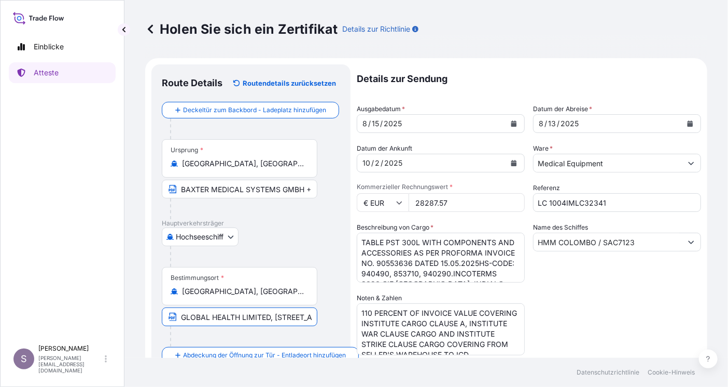
scroll to position [275, 0]
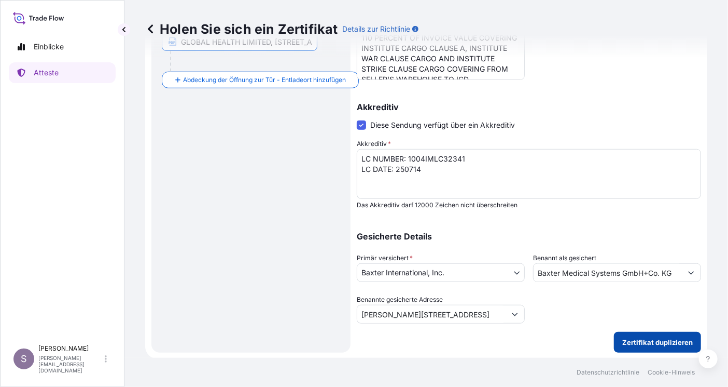
click at [629, 341] on p "Zertifikat duplizieren" at bounding box center [658, 342] width 71 height 10
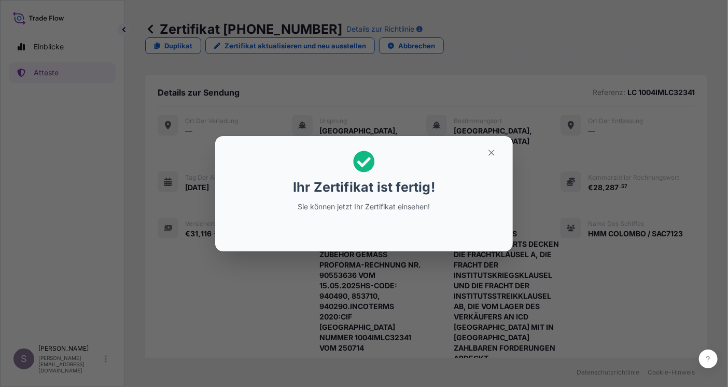
click at [387, 195] on div "Ihr Zertifikat ist fertig! Sie können jetzt Ihr Zertifikat einsehen!" at bounding box center [364, 181] width 160 height 74
click at [489, 150] on icon "button" at bounding box center [491, 152] width 9 height 9
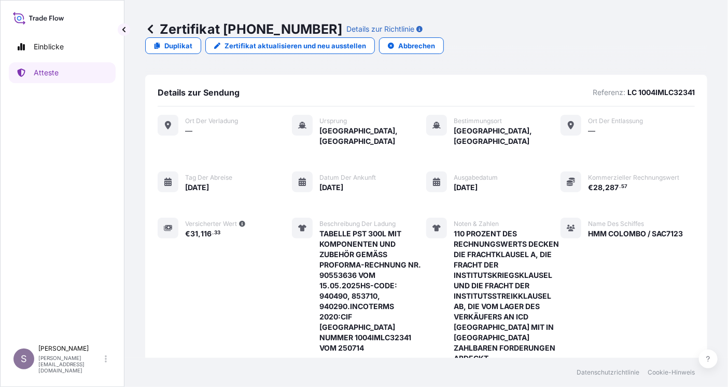
click at [167, 121] on icon at bounding box center [168, 125] width 6 height 8
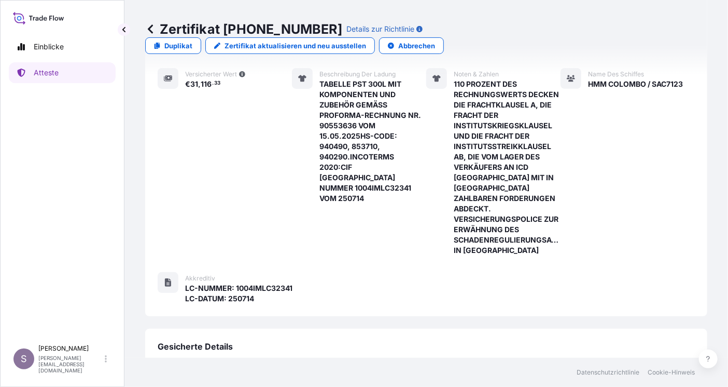
scroll to position [259, 0]
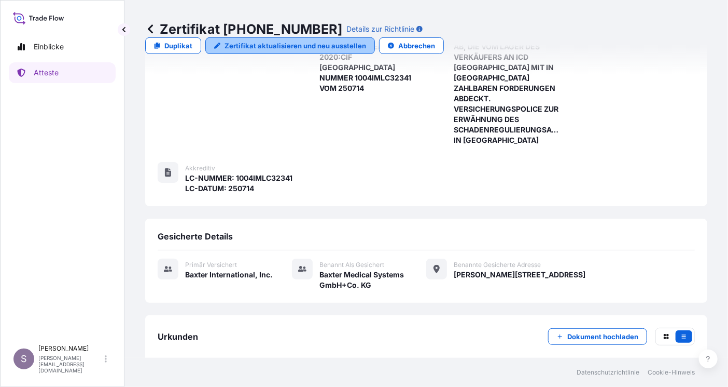
click at [366, 40] on p "Zertifikat aktualisieren und neu ausstellen" at bounding box center [296, 45] width 142 height 10
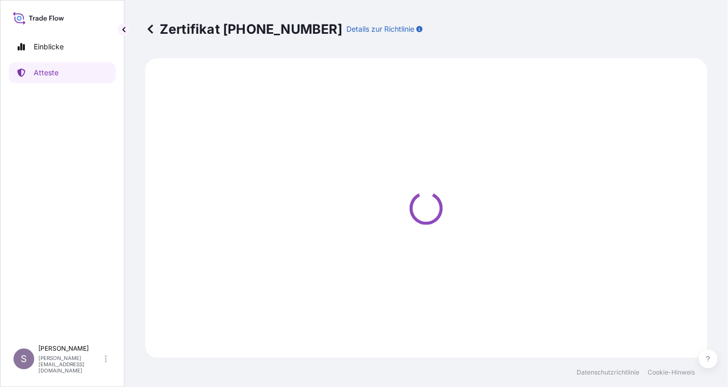
select select "Ocean Vessel"
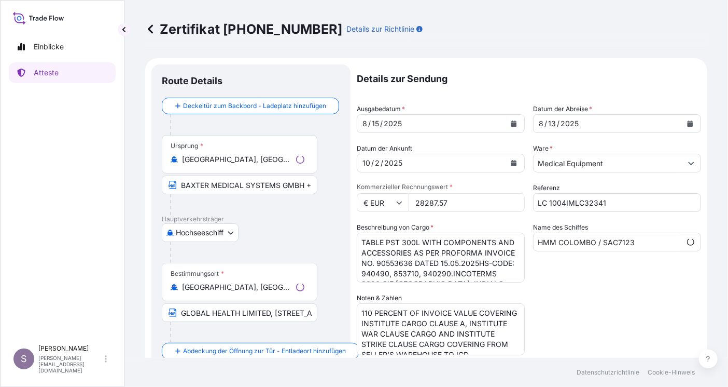
select select "31468"
click at [151, 29] on icon at bounding box center [150, 29] width 10 height 10
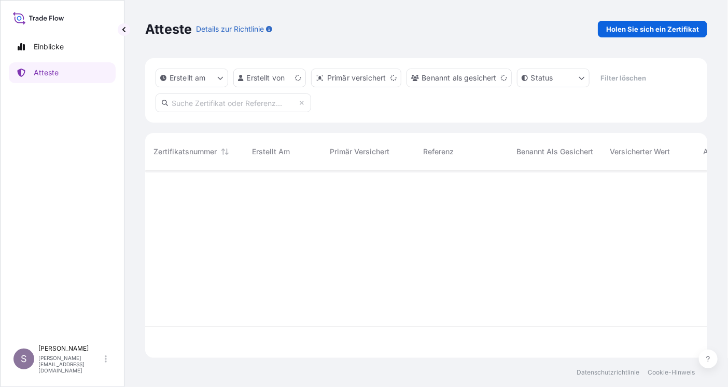
scroll to position [186, 555]
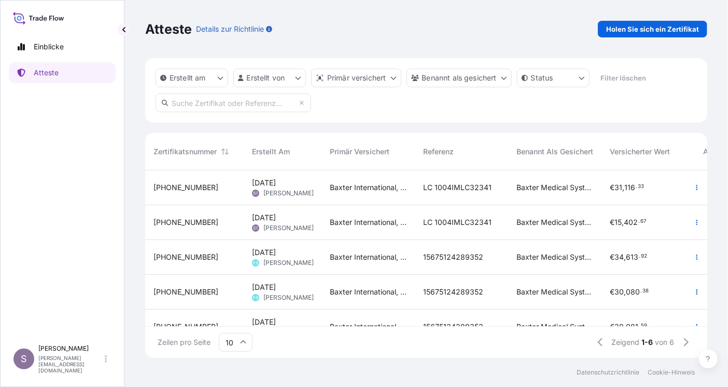
click at [553, 184] on span "Baxter Medical Systems GmbH+Co. KG" at bounding box center [555, 187] width 77 height 10
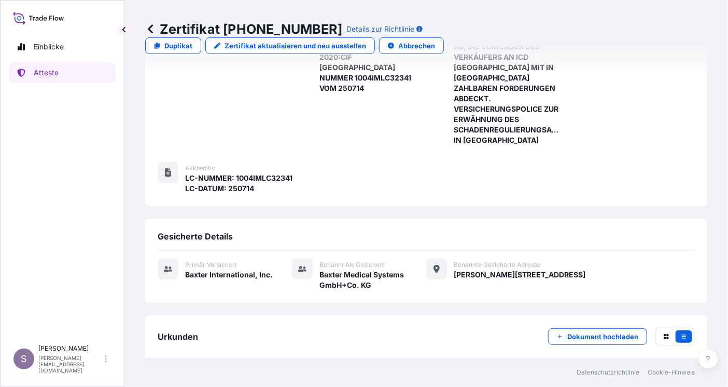
scroll to position [274, 0]
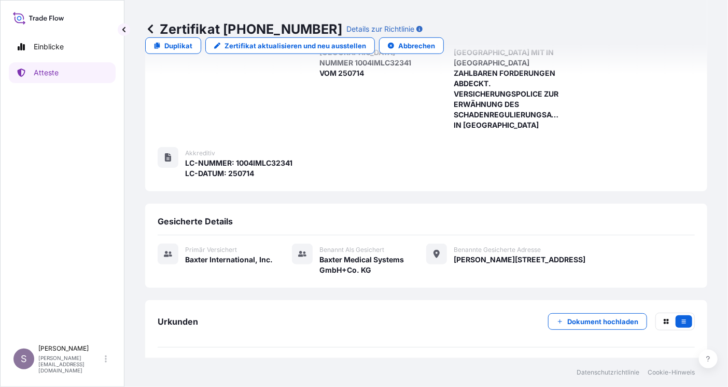
click at [201, 366] on span "Zertifikat" at bounding box center [201, 371] width 33 height 10
click at [57, 47] on p "Einblicke" at bounding box center [49, 47] width 30 height 10
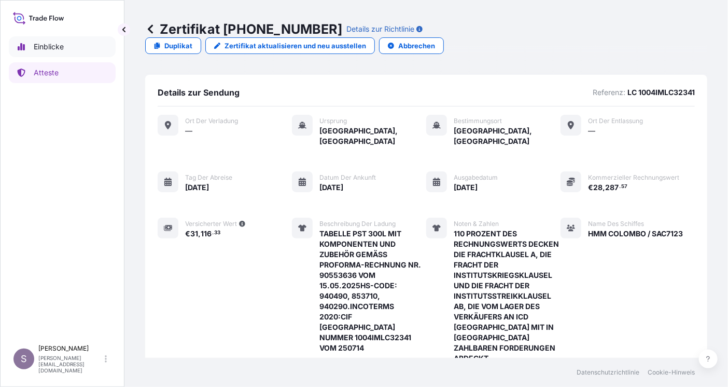
select select "2025"
